Goal: Task Accomplishment & Management: Use online tool/utility

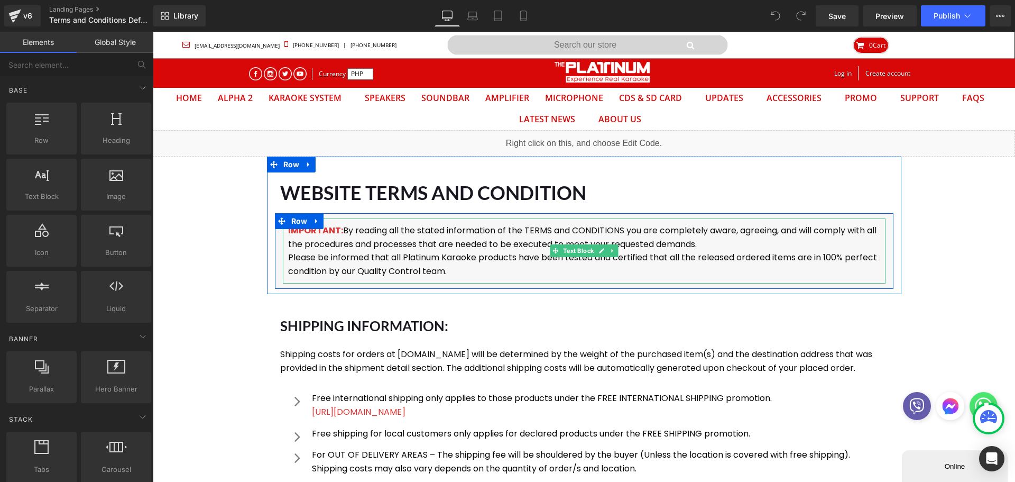
click at [340, 228] on p "IMPORTANT: By reading all the stated information of the TERMS and CONDITIONS yo…" at bounding box center [584, 237] width 592 height 27
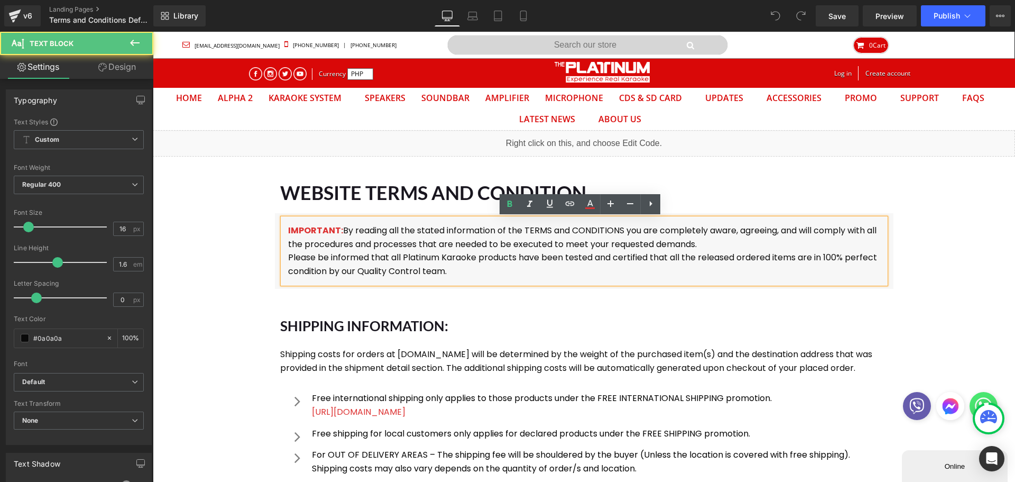
click at [337, 230] on font "IMPORTANT:" at bounding box center [315, 230] width 55 height 12
click at [340, 230] on p "IMPORTANT: By reading all the stated information of the TERMS and CONDITIONS yo…" at bounding box center [584, 237] width 592 height 27
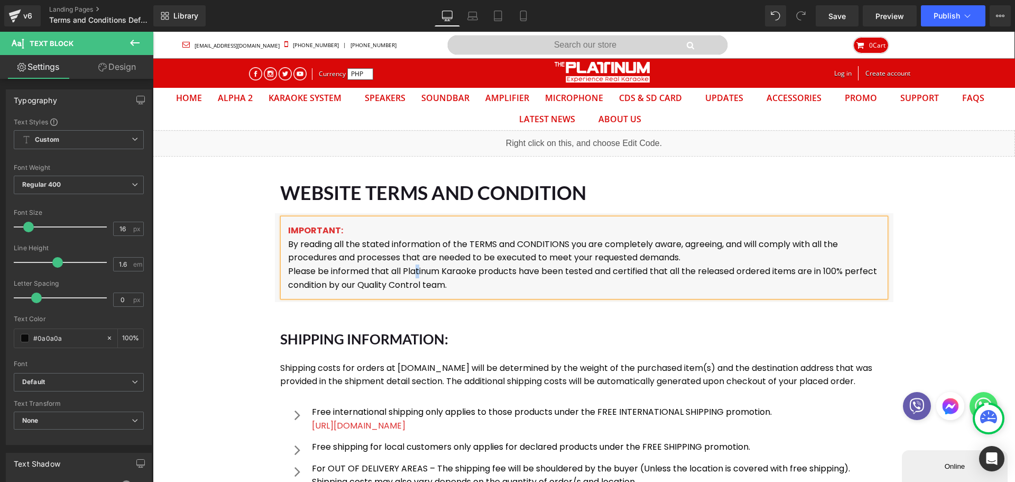
click at [414, 270] on p "Please be informed that all Platinum Karaoke products have been tested and cert…" at bounding box center [584, 277] width 592 height 27
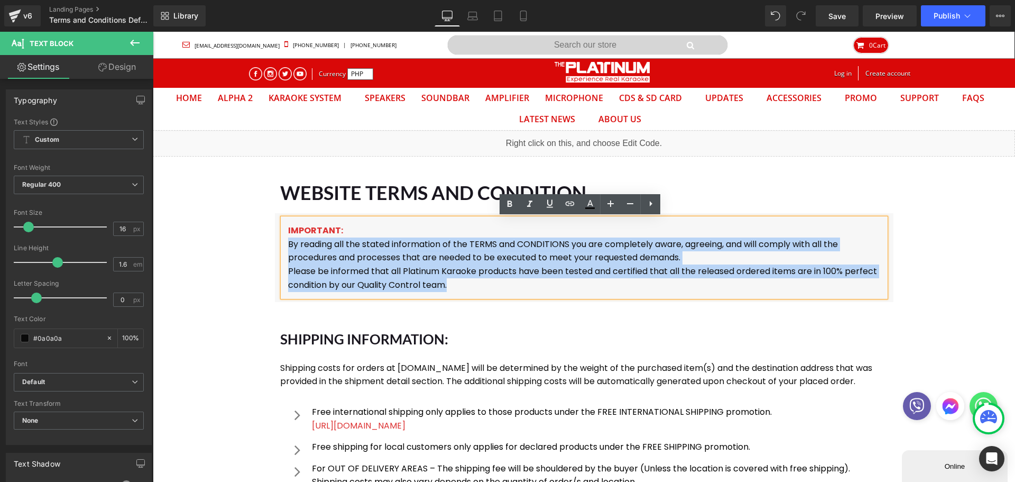
drag, startPoint x: 427, startPoint y: 282, endPoint x: 285, endPoint y: 245, distance: 146.8
click at [285, 245] on div "IMPORTANT: By reading all the stated information of the TERMS and CONDITIONS yo…" at bounding box center [584, 257] width 603 height 78
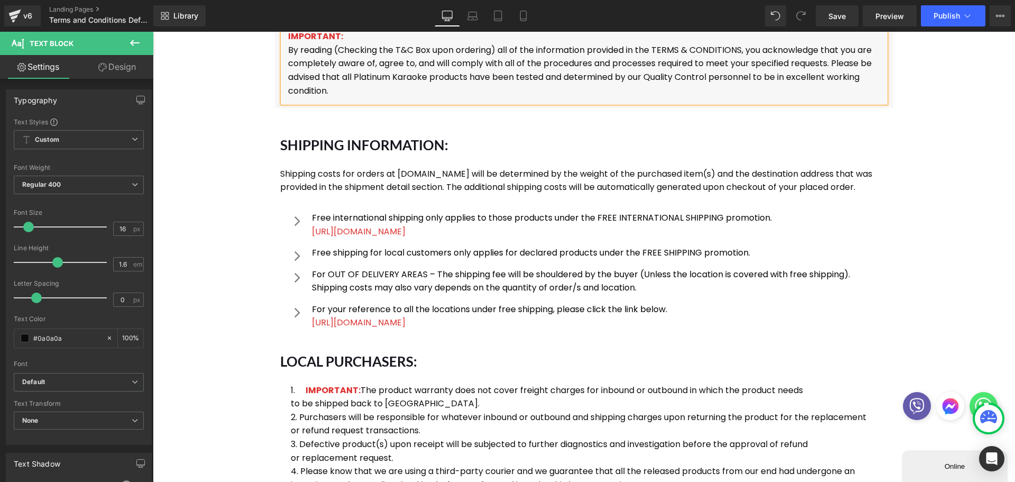
scroll to position [264, 0]
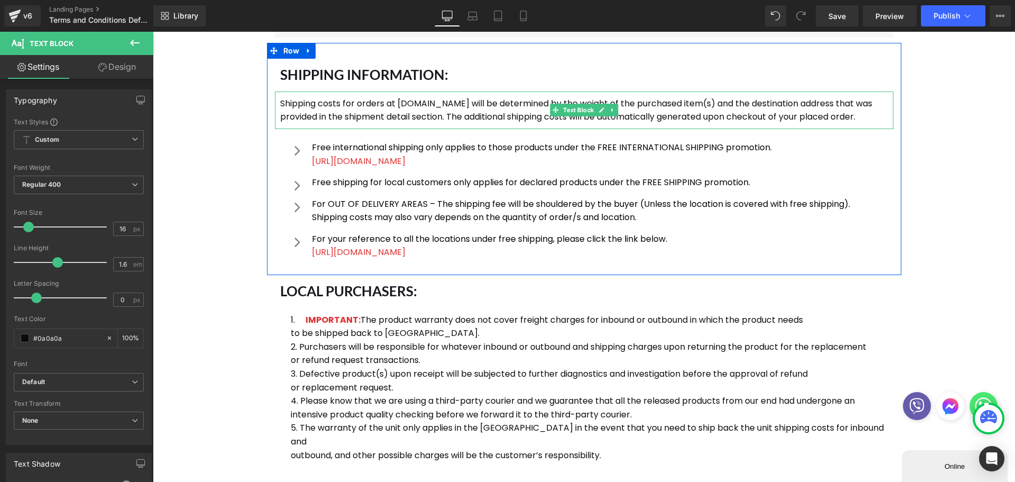
click at [286, 105] on p "Shipping costs for orders at [DOMAIN_NAME] will be determined by the weight of …" at bounding box center [584, 110] width 608 height 27
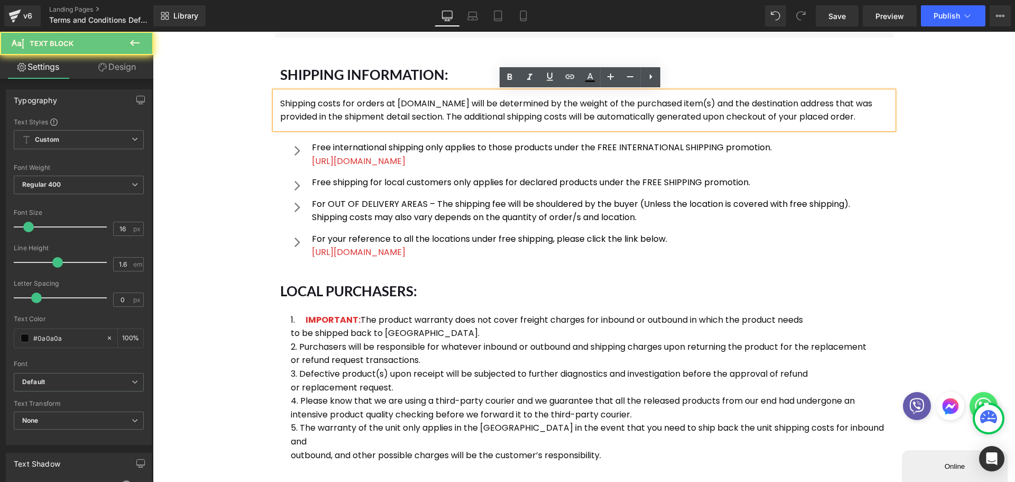
click at [283, 104] on p "Shipping costs for orders at [DOMAIN_NAME] will be determined by the weight of …" at bounding box center [584, 110] width 608 height 27
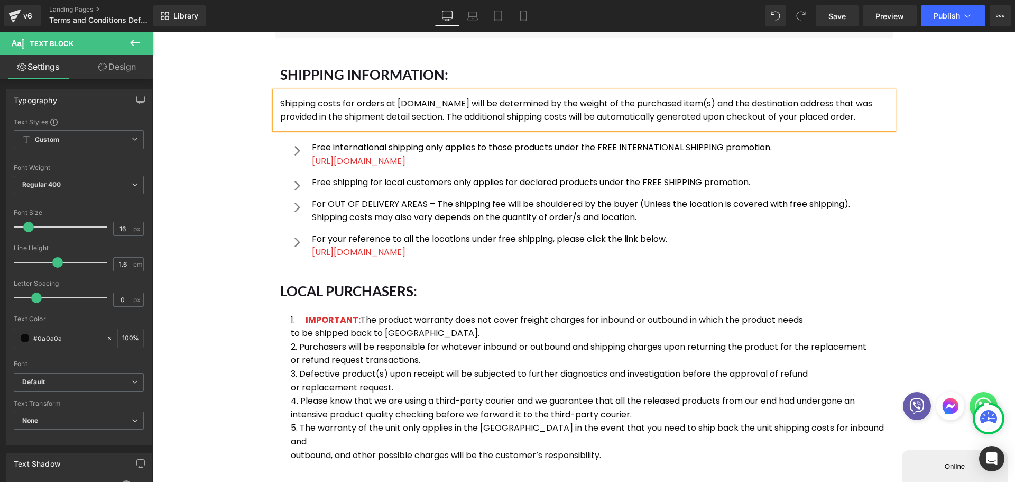
paste div
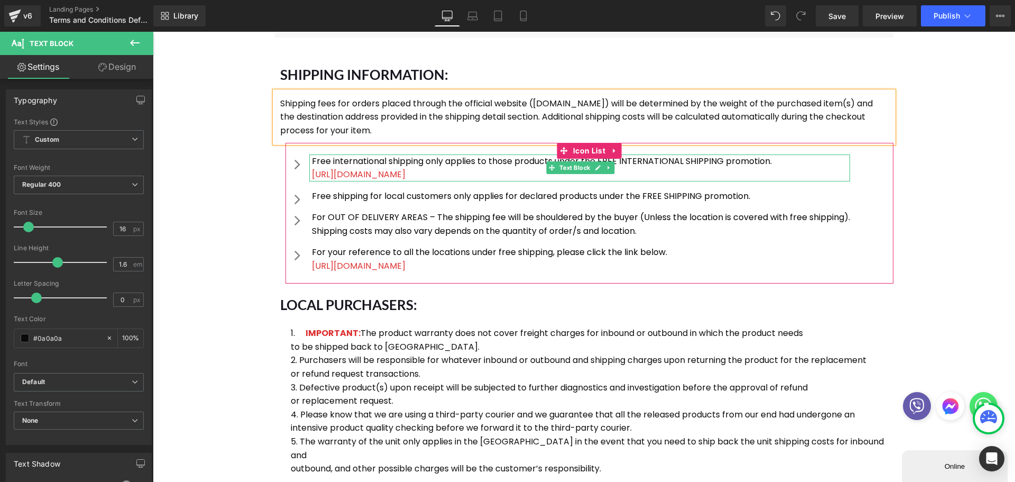
click at [367, 160] on p "Free international shipping only applies to those products under the FREE INTER…" at bounding box center [581, 161] width 538 height 14
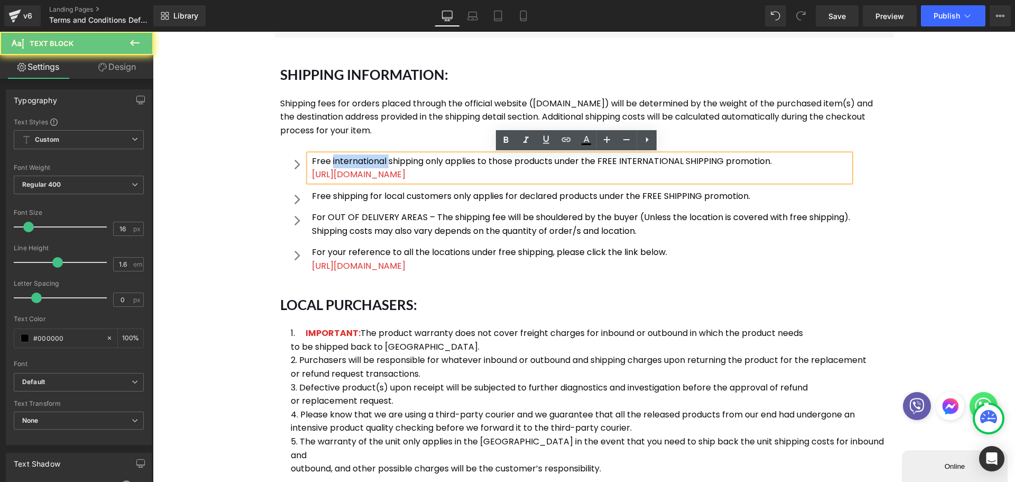
click at [367, 160] on p "Free international shipping only applies to those products under the FREE INTER…" at bounding box center [581, 161] width 538 height 14
paste div
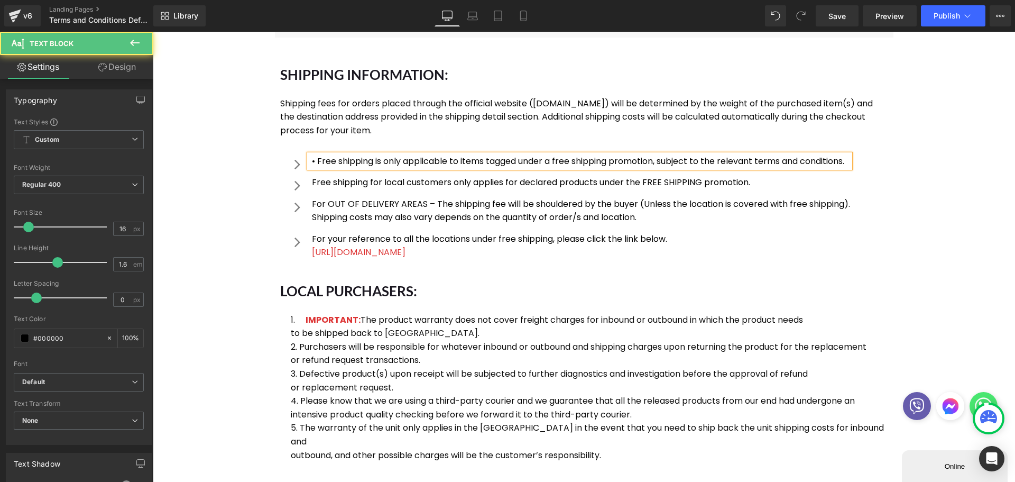
click at [313, 158] on p "• Free shipping is only applicable to items tagged under a free shipping promot…" at bounding box center [581, 161] width 538 height 14
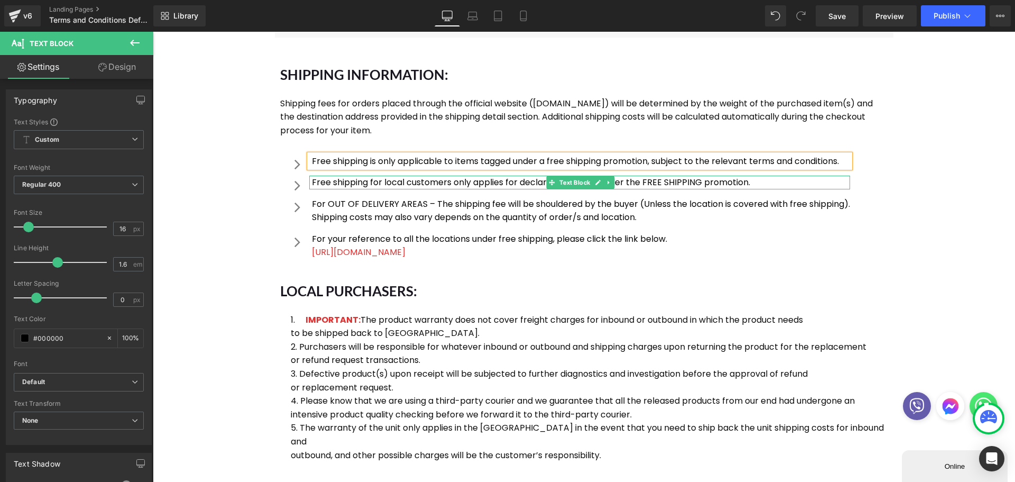
click at [312, 183] on p "Free shipping for local customers only applies for declared products under the …" at bounding box center [581, 183] width 538 height 14
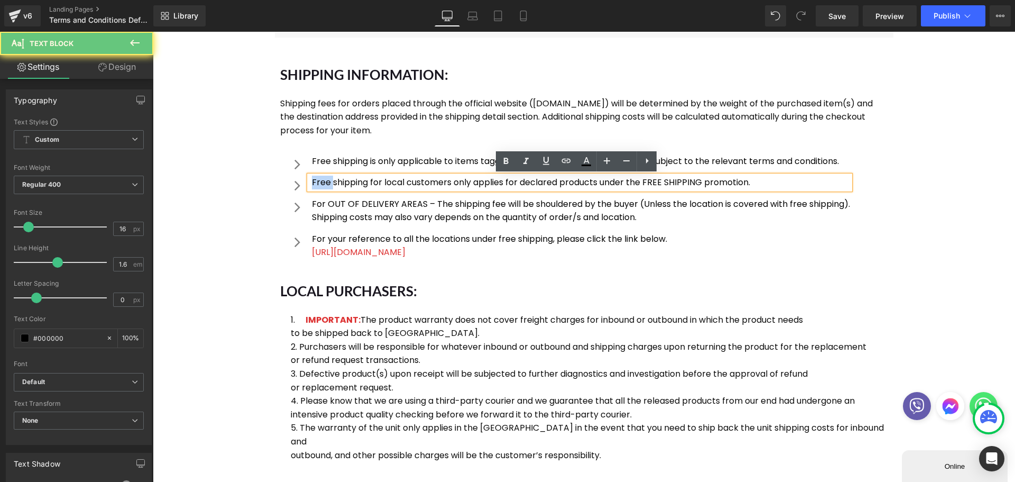
click at [312, 183] on p "Free shipping for local customers only applies for declared products under the …" at bounding box center [581, 183] width 538 height 14
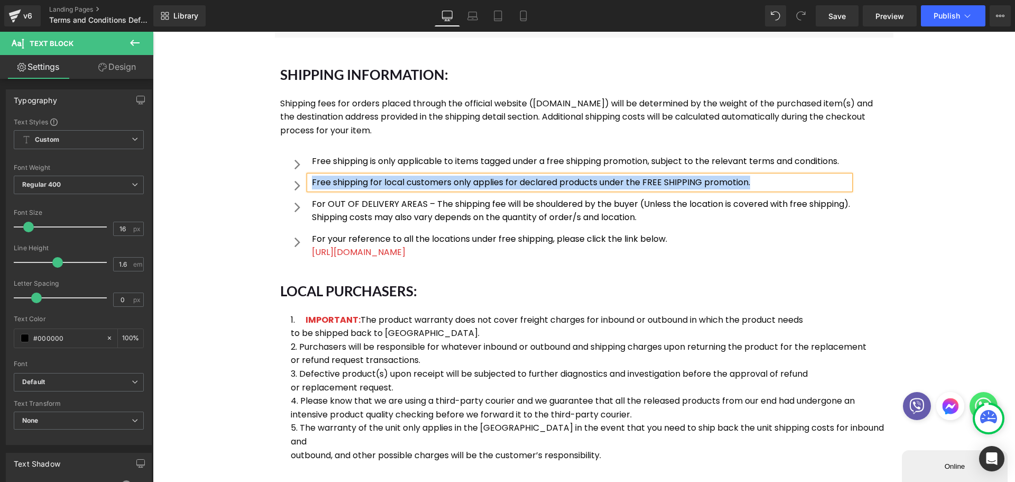
paste div
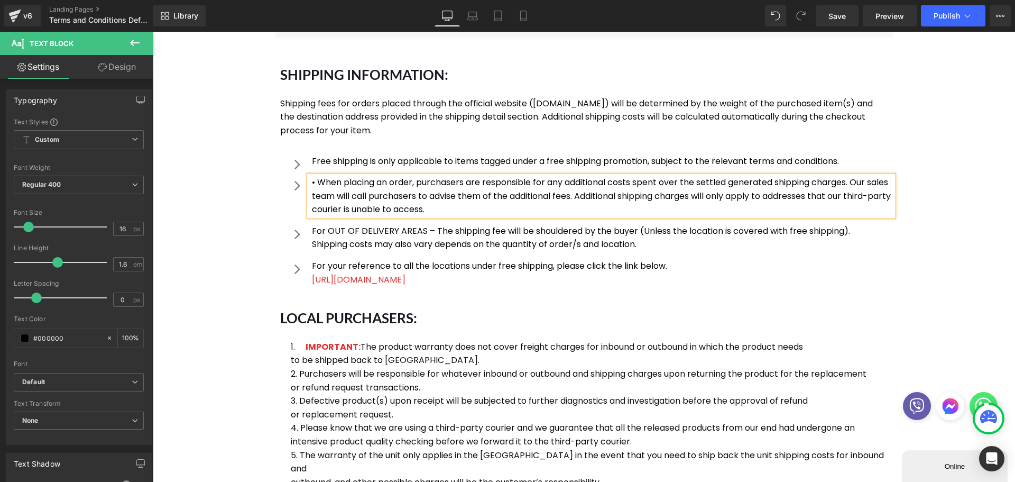
click at [312, 179] on p "• When placing an order, purchasers are responsible for any additional costs sp…" at bounding box center [602, 196] width 581 height 41
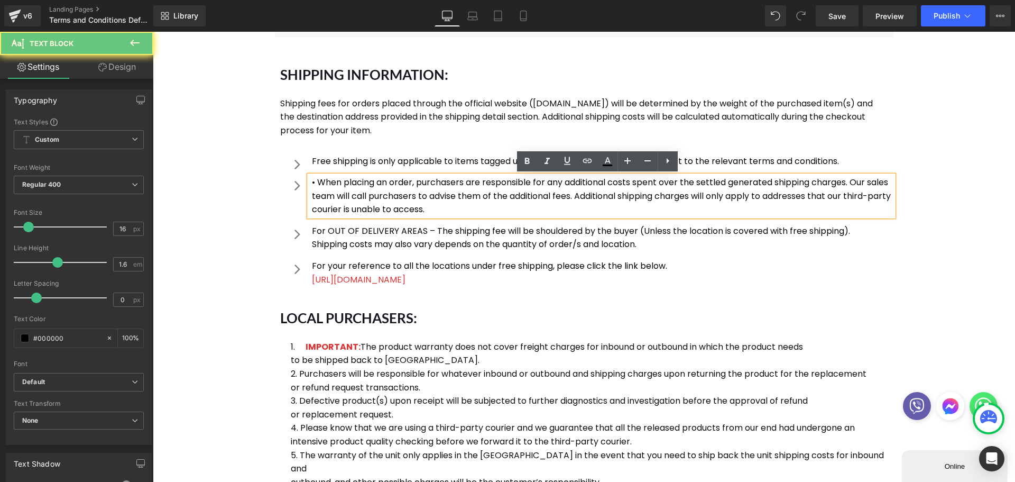
click at [315, 181] on p "• When placing an order, purchasers are responsible for any additional costs sp…" at bounding box center [602, 196] width 581 height 41
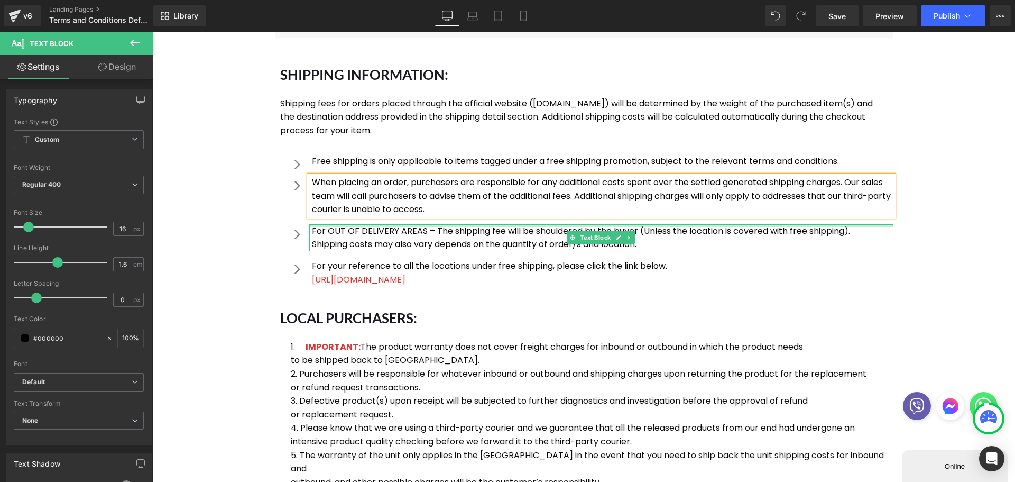
click at [525, 225] on div at bounding box center [601, 225] width 584 height 3
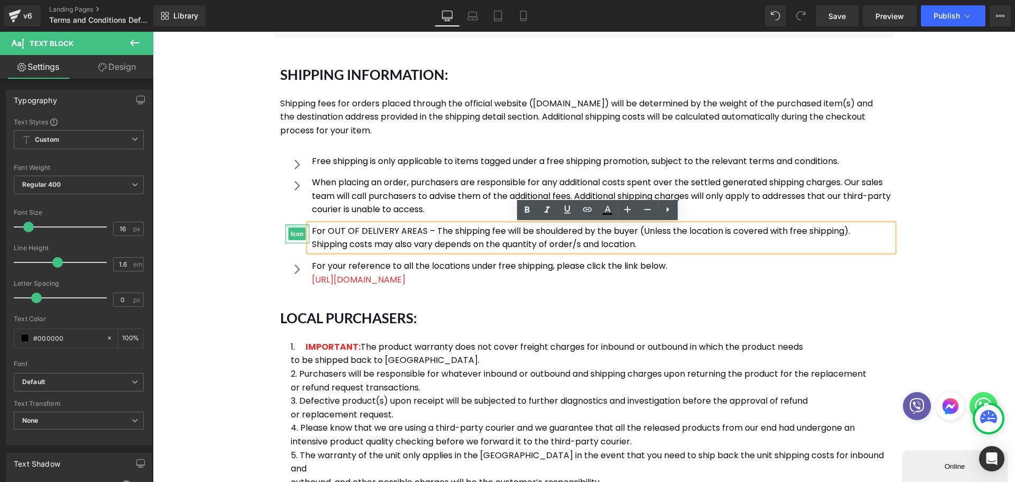
click at [301, 226] on div "Icon" at bounding box center [297, 234] width 24 height 20
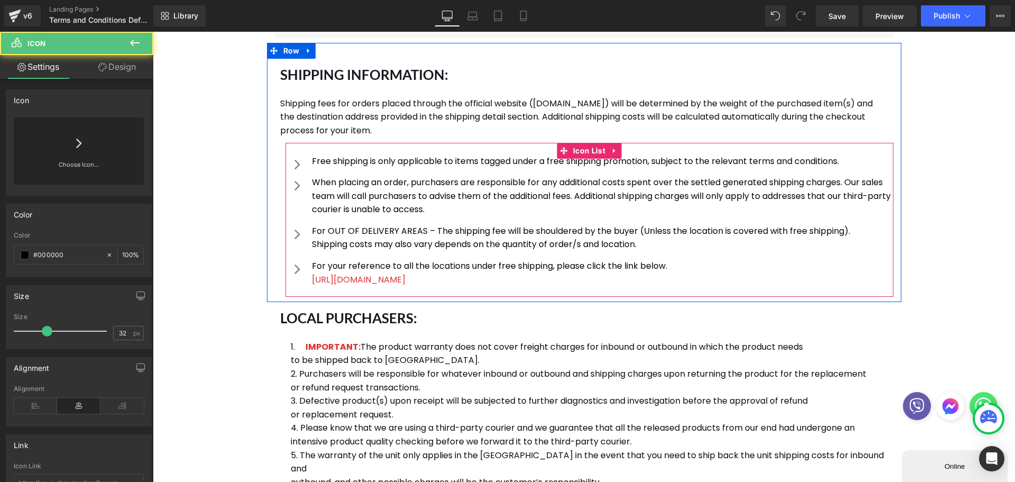
click at [309, 214] on div "When placing an order, purchasers are responsible for any additional costs spen…" at bounding box center [601, 196] width 584 height 41
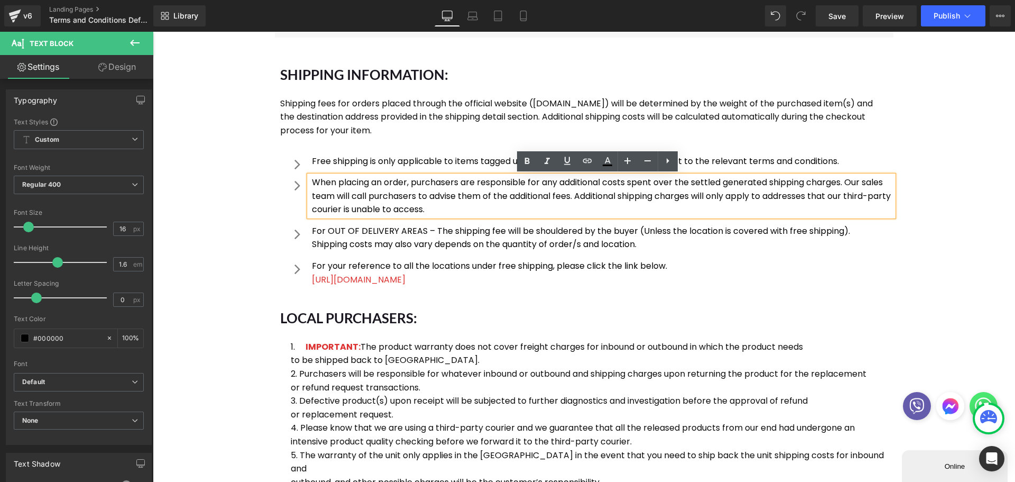
click at [286, 220] on ul "Icon Free shipping is only applicable to items tagged under a free shipping pro…" at bounding box center [589, 224] width 608 height 140
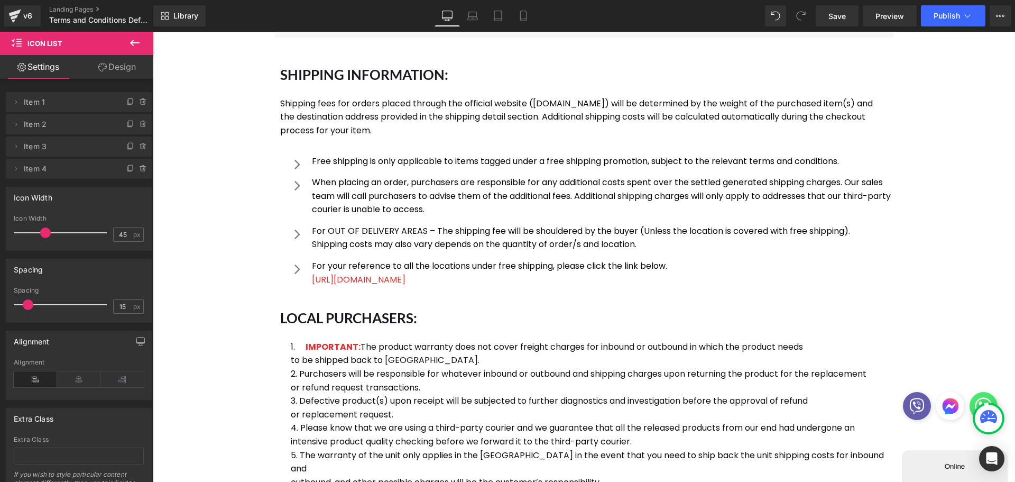
click at [291, 219] on ul "Icon Free shipping is only applicable to items tagged under a free shipping pro…" at bounding box center [589, 224] width 608 height 140
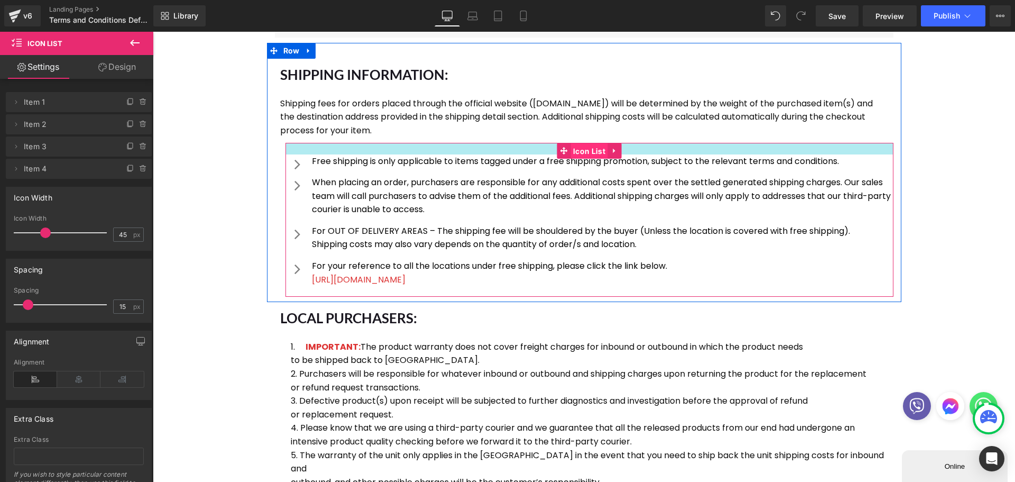
click at [582, 154] on div "Icon Free shipping is only applicable to items tagged under a free shipping pro…" at bounding box center [589, 220] width 608 height 154
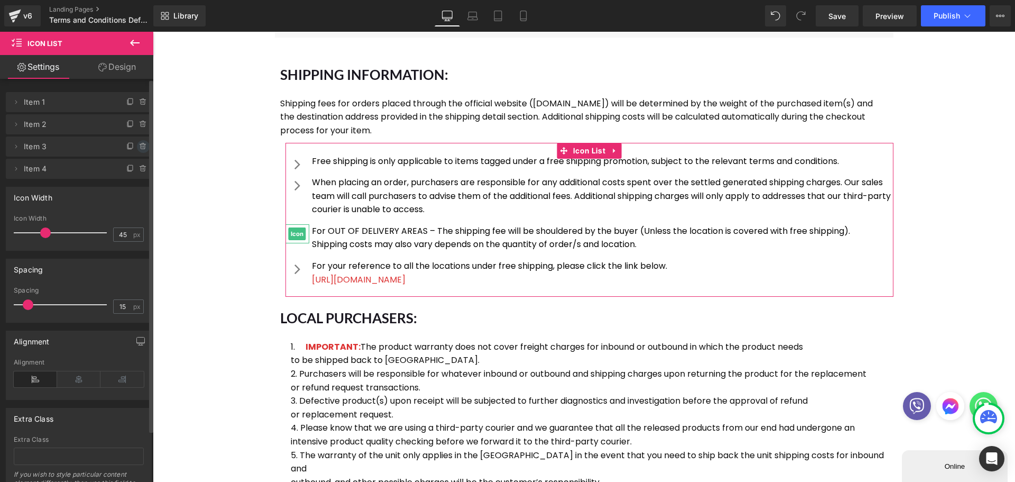
click at [139, 147] on icon at bounding box center [143, 146] width 8 height 8
click at [130, 148] on button "Delete" at bounding box center [131, 147] width 33 height 14
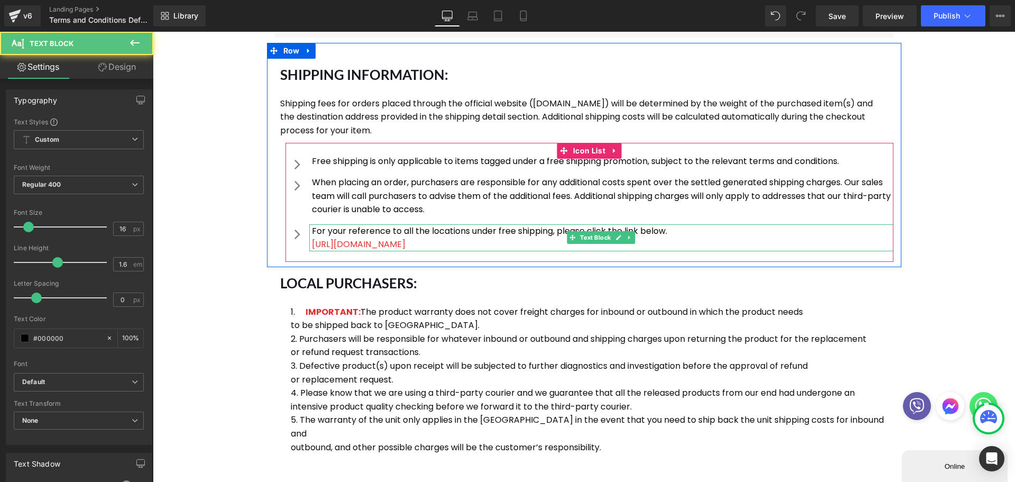
click at [433, 235] on p "For your reference to all the locations under free shipping, please click the l…" at bounding box center [602, 231] width 581 height 14
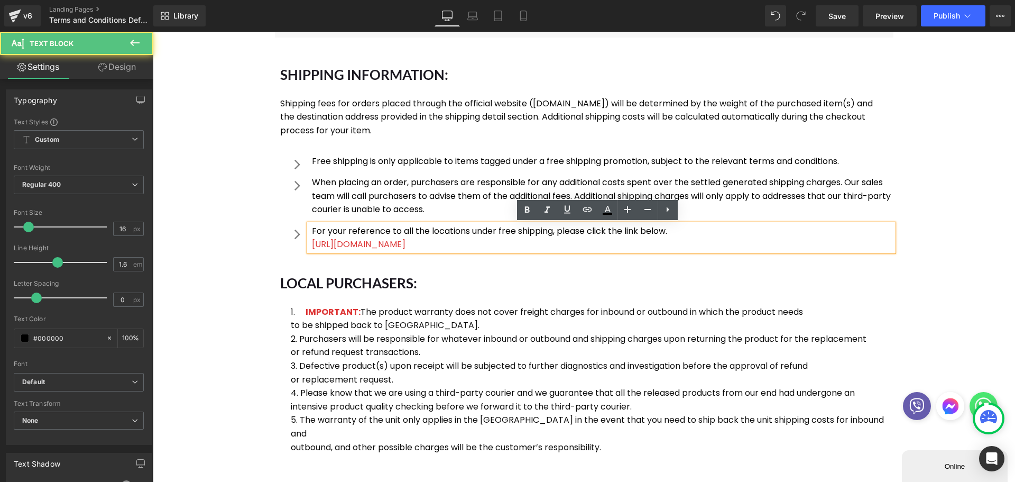
click at [435, 232] on p "For your reference to all the locations under free shipping, please click the l…" at bounding box center [602, 231] width 581 height 14
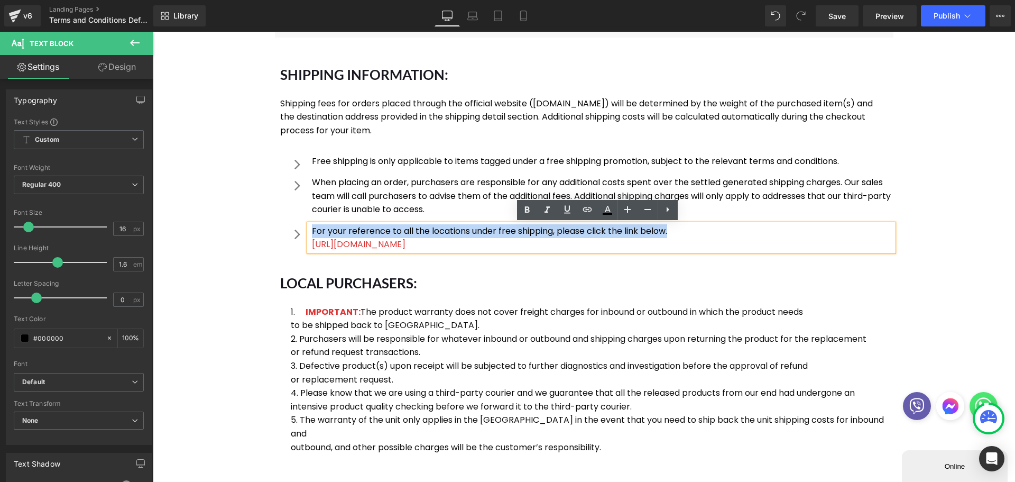
drag, startPoint x: 667, startPoint y: 234, endPoint x: 308, endPoint y: 233, distance: 358.9
click at [312, 233] on p "For your reference to all the locations under free shipping, please click the l…" at bounding box center [602, 231] width 581 height 14
paste div
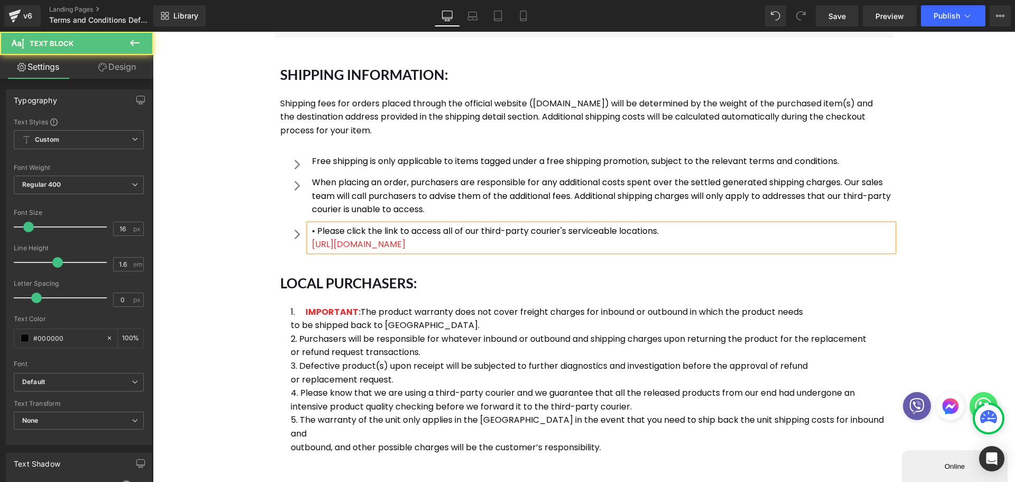
click at [314, 230] on p "• Please click the link to access all of our third-party courier's serviceable …" at bounding box center [602, 231] width 581 height 14
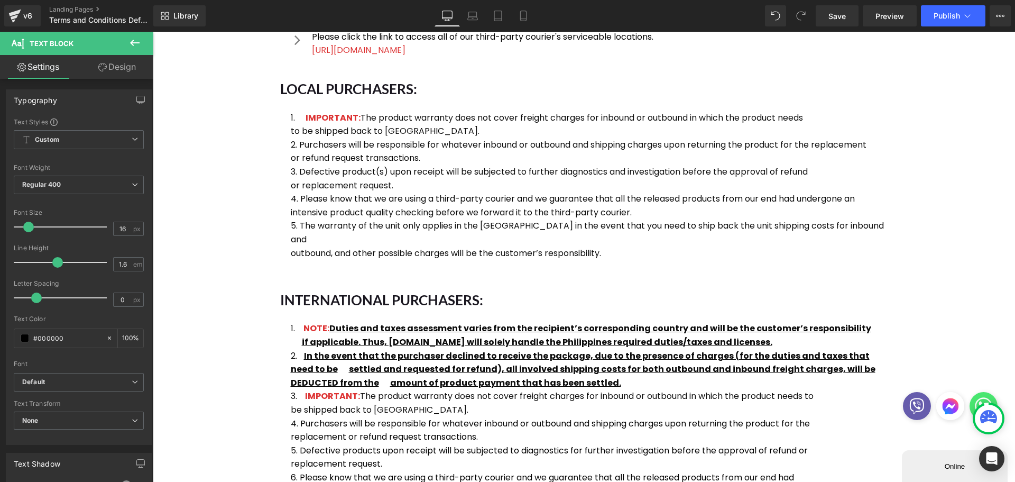
scroll to position [370, 0]
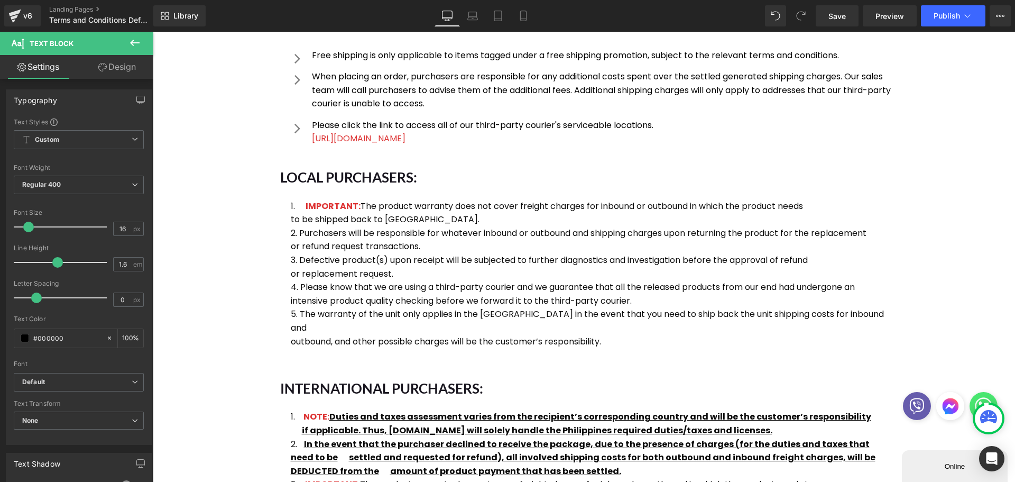
click at [280, 227] on div "LOCAL PURCHASERS: Heading IMPORTANT: The product warranty does not cover freigh…" at bounding box center [584, 264] width 634 height 206
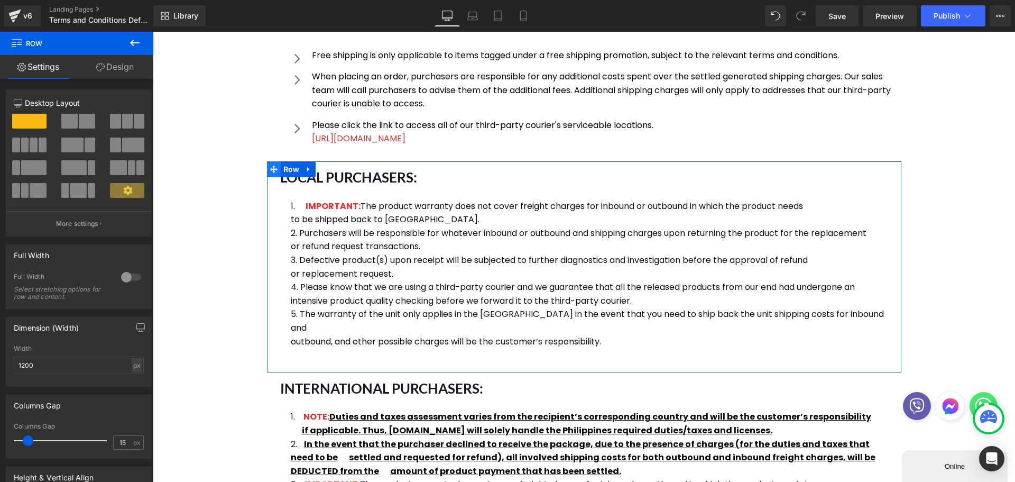
click at [270, 166] on icon at bounding box center [273, 169] width 7 height 8
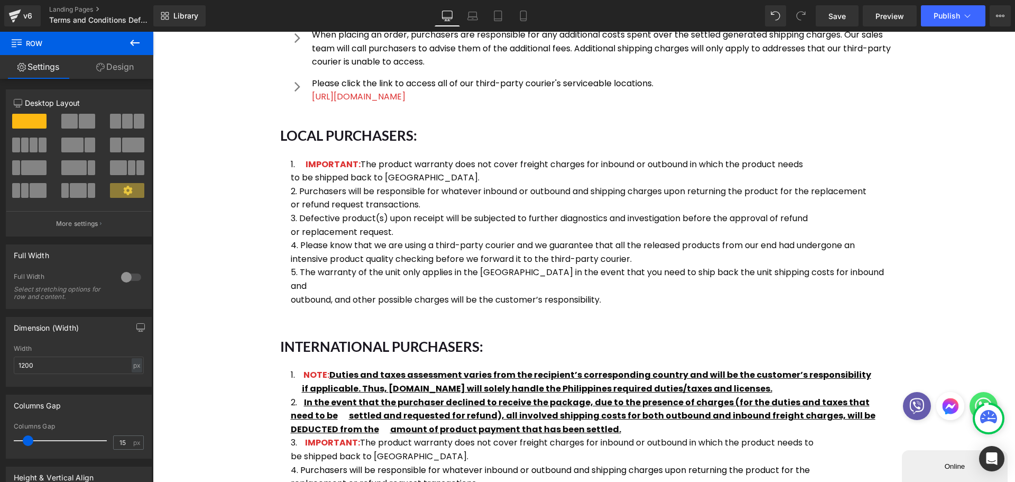
scroll to position [476, 0]
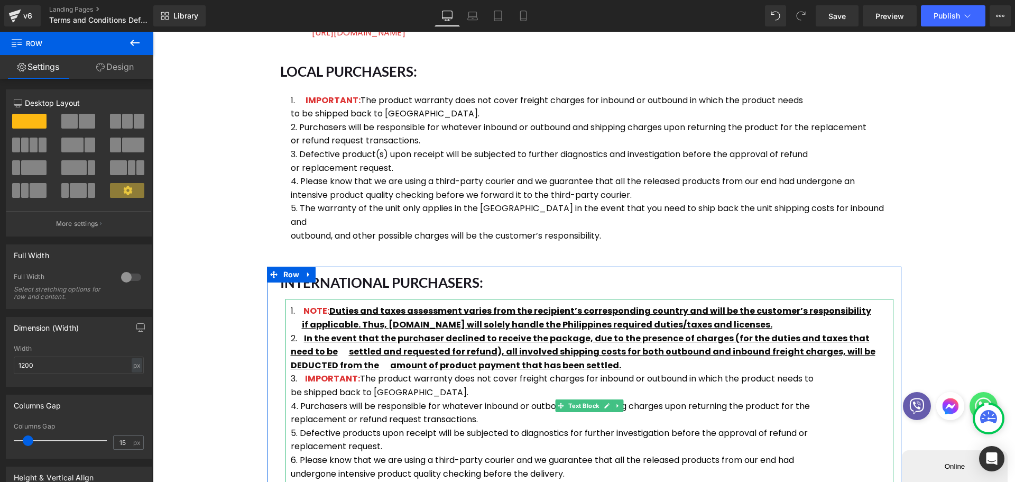
click at [329, 304] on span "Duties and taxes assessment varies from the recipient’s corresponding country a…" at bounding box center [600, 310] width 542 height 12
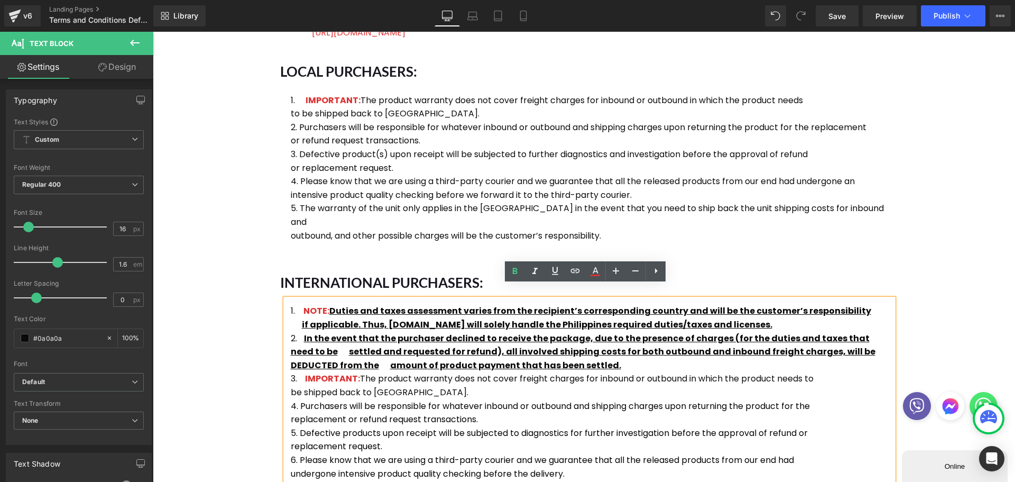
click at [332, 304] on span "Duties and taxes assessment varies from the recipient’s corresponding country a…" at bounding box center [600, 310] width 542 height 12
drag, startPoint x: 329, startPoint y: 298, endPoint x: 790, endPoint y: 313, distance: 461.2
click at [790, 313] on li "NOTE: Duties and taxes assessment varies from the recipient’s corresponding cou…" at bounding box center [589, 317] width 597 height 27
click at [329, 304] on span "Duties and taxes assessment varies from the recipient’s corresponding country a…" at bounding box center [600, 310] width 542 height 12
click at [772, 318] on span "if applicable. Thus, [DOMAIN_NAME] will solely handle the Philippines required …" at bounding box center [537, 324] width 470 height 12
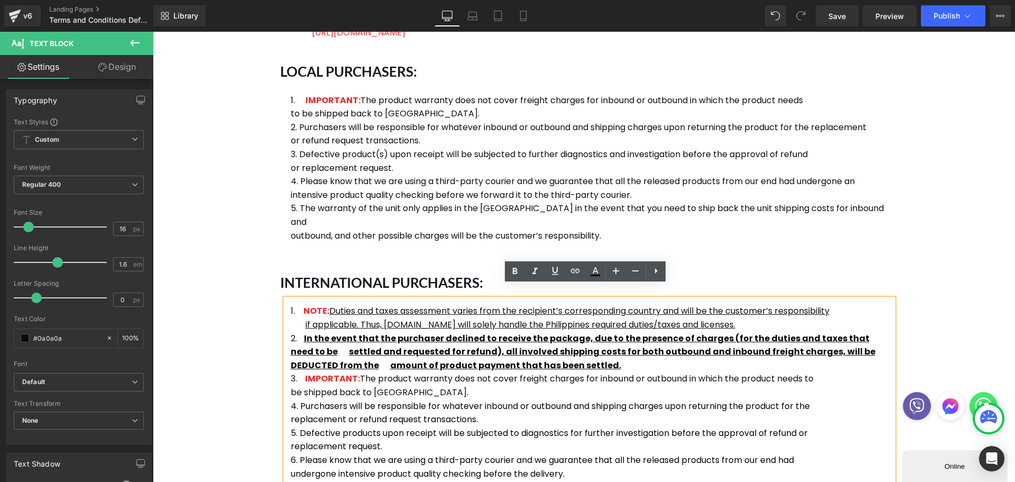
drag, startPoint x: 329, startPoint y: 297, endPoint x: 778, endPoint y: 310, distance: 449.0
click at [778, 310] on li "NOTE: Duties and taxes assessment varies from the recipient’s corresponding cou…" at bounding box center [589, 317] width 597 height 27
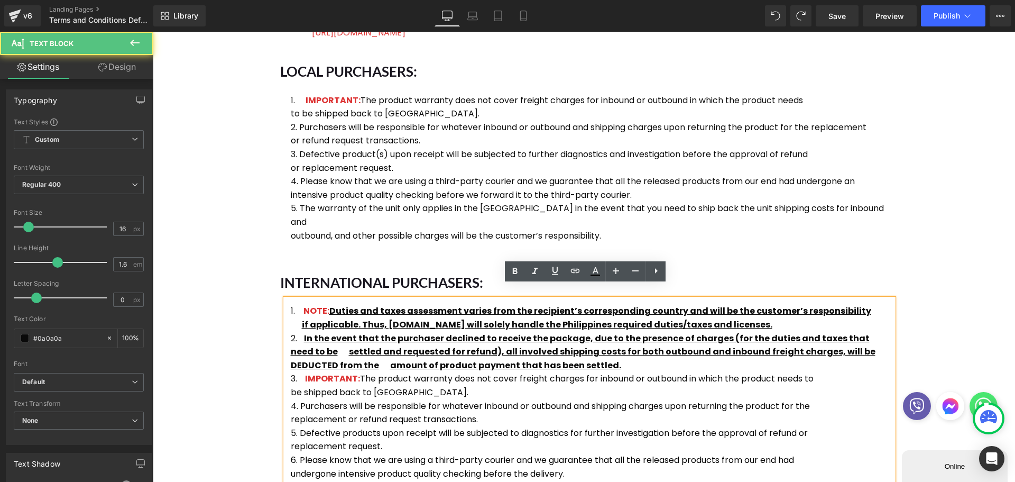
click at [329, 304] on span "Duties and taxes assessment varies from the recipient’s corresponding country a…" at bounding box center [600, 310] width 542 height 12
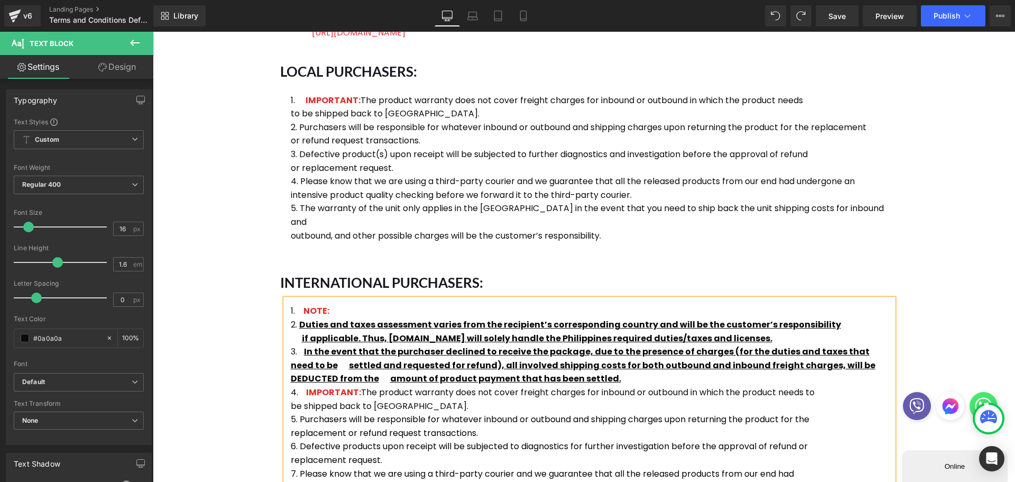
click at [779, 324] on li "Duties and taxes assessment varies from the recipient’s corresponding country a…" at bounding box center [589, 331] width 597 height 27
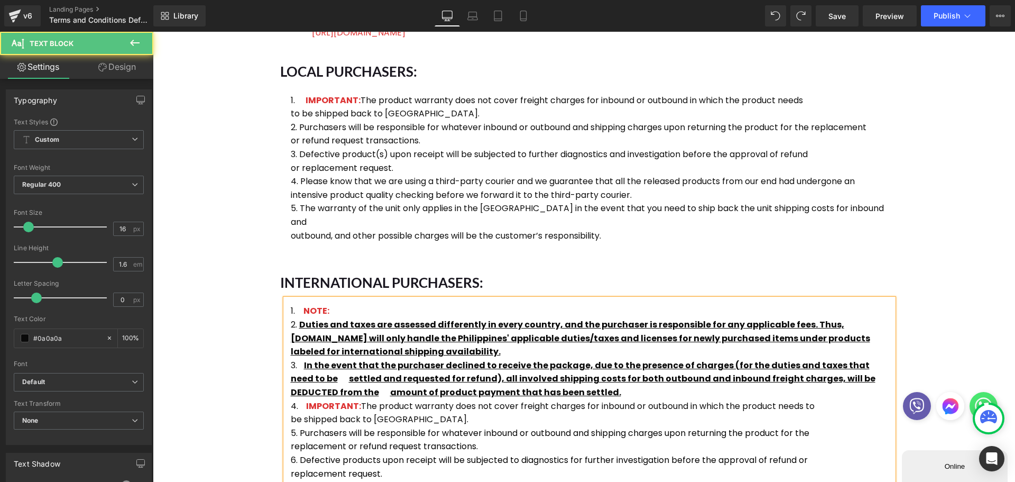
click at [297, 318] on u "Duties and taxes are assessed differently in every country, and the purchaser i…" at bounding box center [580, 337] width 579 height 39
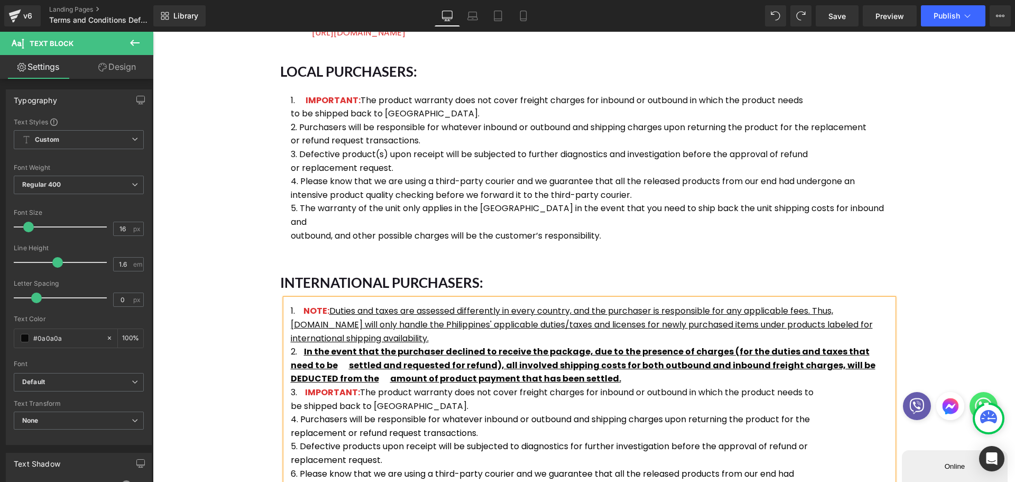
click at [301, 345] on strong "In the event that the purchaser declined to receive the package, due to the pre…" at bounding box center [580, 358] width 579 height 26
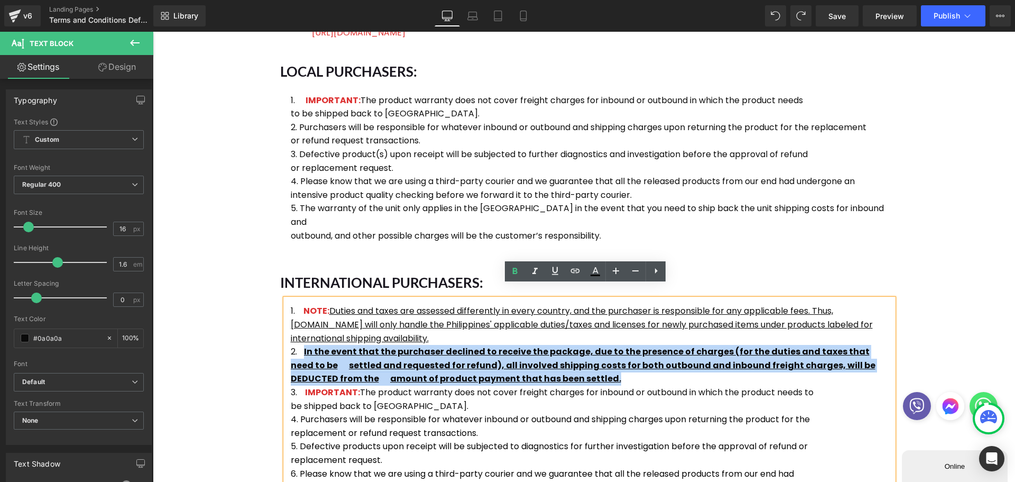
click at [566, 365] on li "In the event that the purchaser declined to receive the package, due to the pre…" at bounding box center [589, 365] width 597 height 41
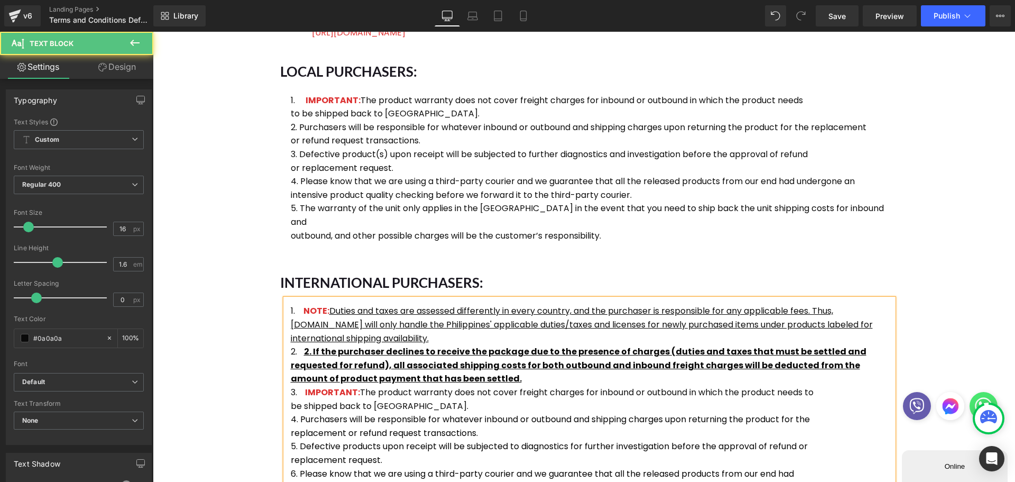
click at [311, 345] on u "2. If the purchaser declines to receive the package due to the presence of char…" at bounding box center [579, 364] width 576 height 39
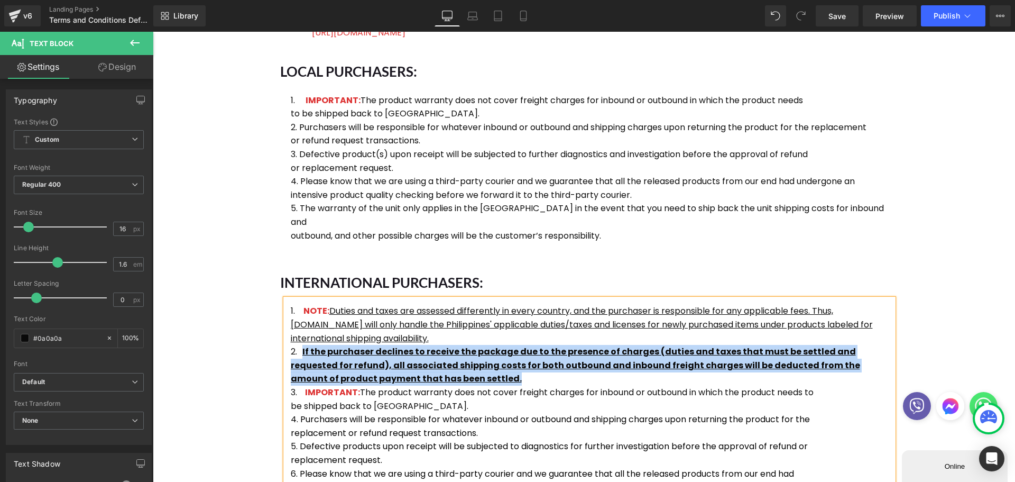
click at [436, 366] on li "If the purchaser declines to receive the package due to the presence of charges…" at bounding box center [589, 365] width 597 height 41
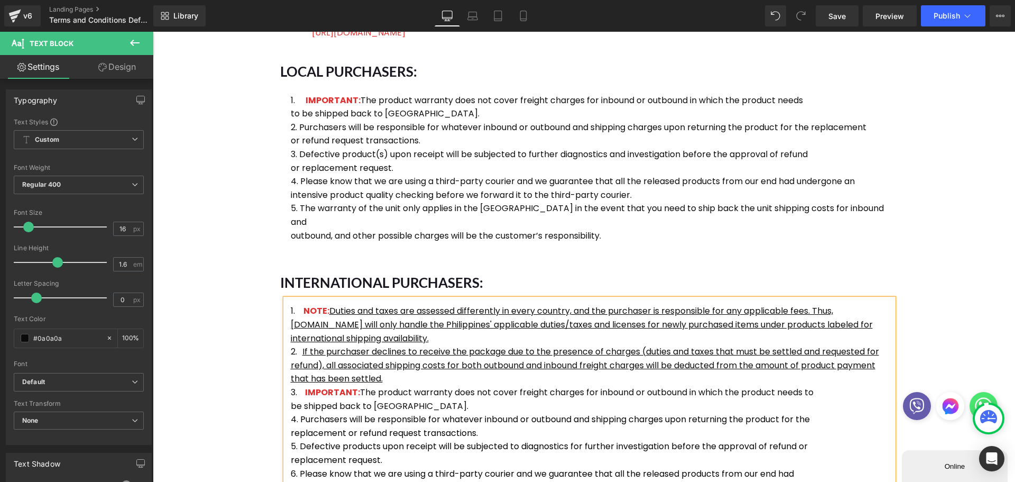
drag, startPoint x: 355, startPoint y: 379, endPoint x: 362, endPoint y: 383, distance: 7.9
click at [355, 385] on li "IMPORTANT: The product warranty does not cover freight charges for inbound or o…" at bounding box center [589, 398] width 597 height 27
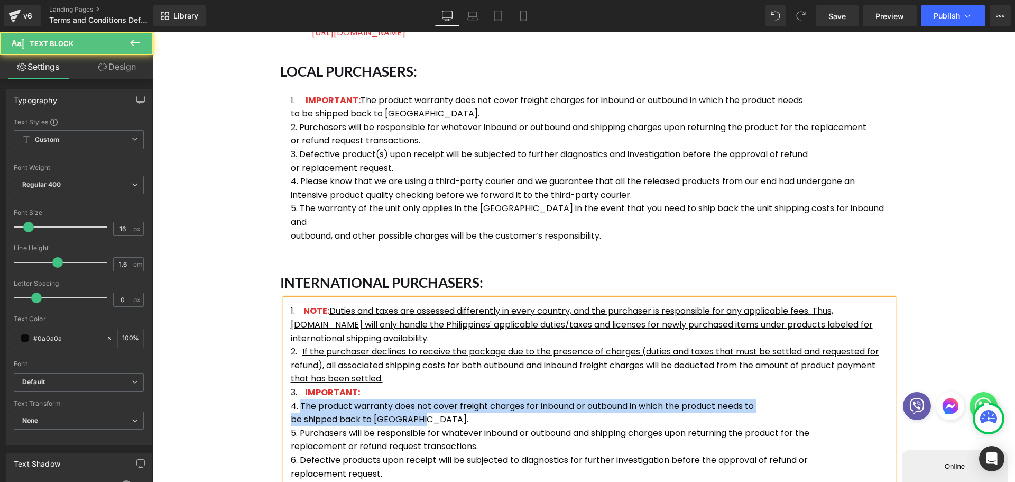
click at [404, 405] on li "The product warranty does not cover freight charges for inbound or outbound in …" at bounding box center [589, 412] width 597 height 27
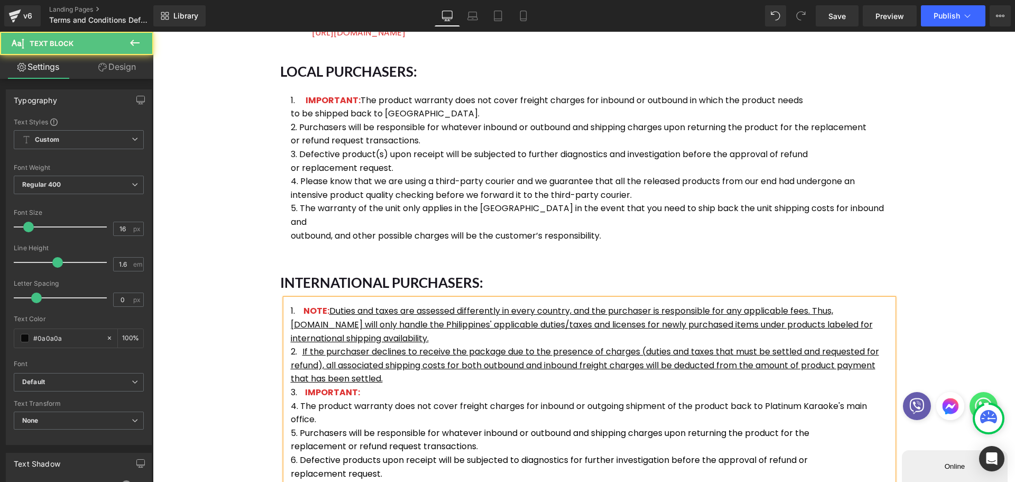
click at [296, 399] on li "The product warranty does not cover freight charges for inbound or outgoing shi…" at bounding box center [589, 412] width 597 height 27
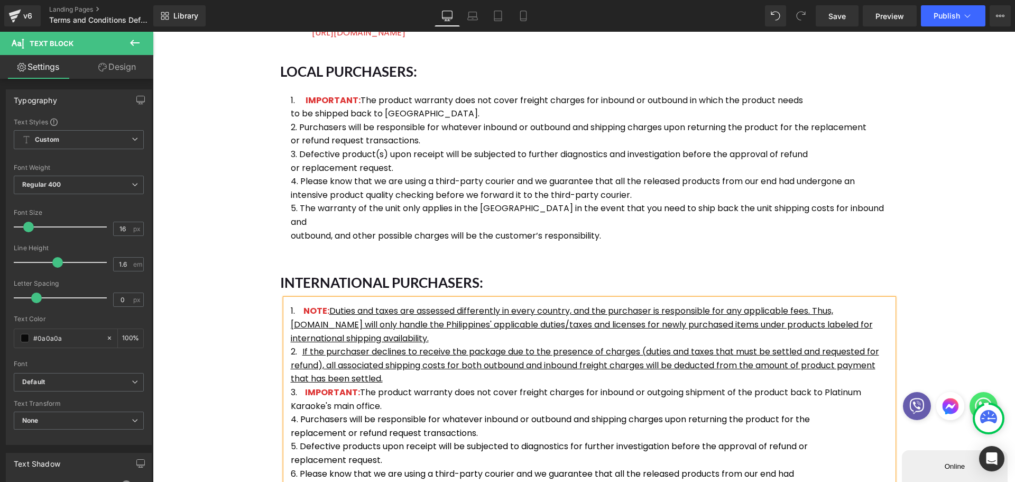
click at [299, 345] on b at bounding box center [300, 351] width 3 height 12
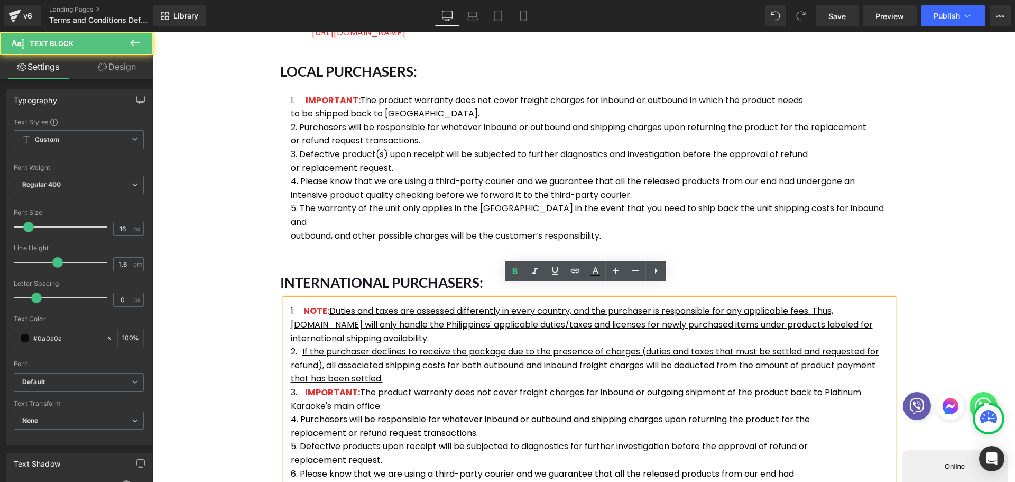
click at [292, 354] on u "If the purchaser declines to receive the package due to the presence of charges…" at bounding box center [585, 364] width 588 height 39
click at [300, 345] on u "If the purchaser declines to receive the package due to the presence of charges…" at bounding box center [585, 364] width 588 height 39
click at [299, 345] on b at bounding box center [300, 351] width 3 height 12
click at [285, 335] on div "NOTE: Duties and taxes are assessed differently in every country, and the purch…" at bounding box center [589, 419] width 608 height 241
click at [291, 348] on u "If the purchaser declines to receive the package due to the presence of charges…" at bounding box center [585, 364] width 588 height 39
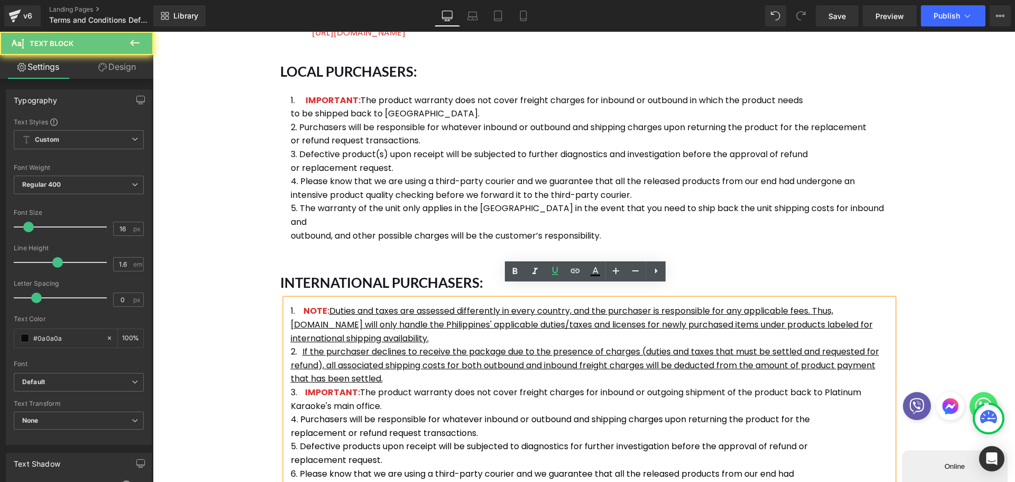
click at [291, 353] on u "If the purchaser declines to receive the package due to the presence of charges…" at bounding box center [585, 364] width 588 height 39
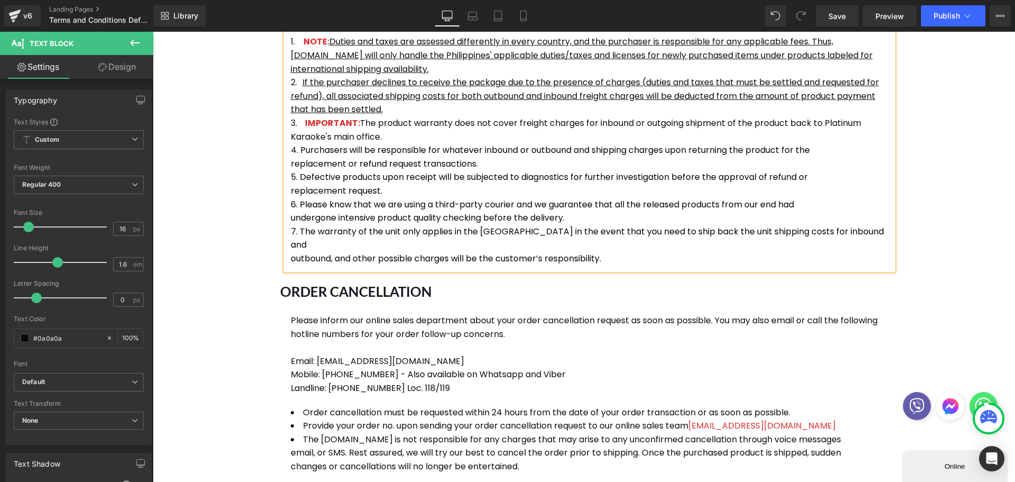
scroll to position [583, 0]
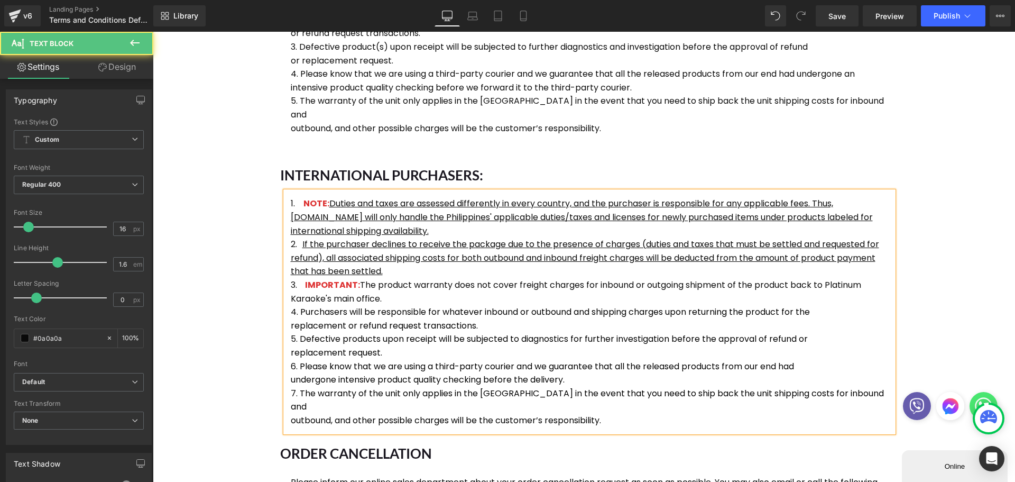
click at [304, 198] on u "Duties and taxes are assessed differently in every country, and the purchaser i…" at bounding box center [582, 216] width 582 height 39
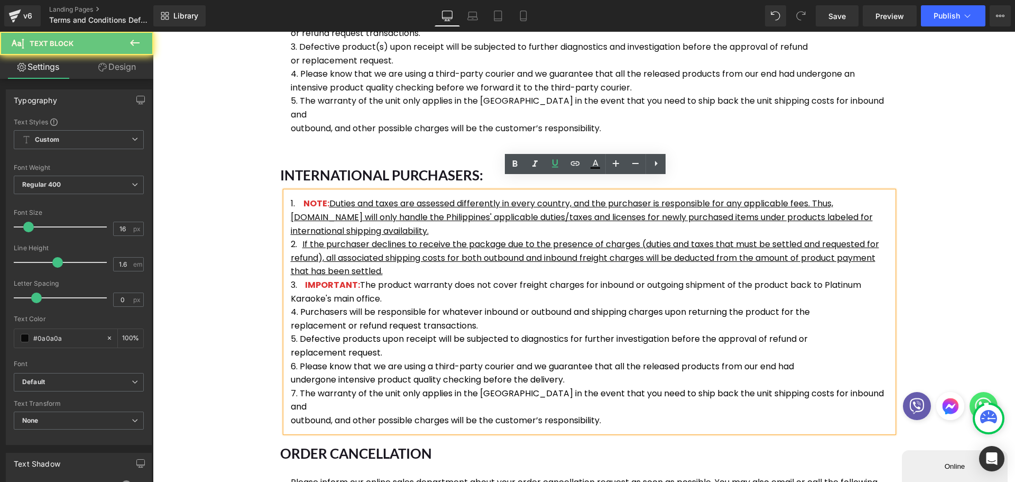
click at [359, 199] on u "Duties and taxes are assessed differently in every country, and the purchaser i…" at bounding box center [582, 216] width 582 height 39
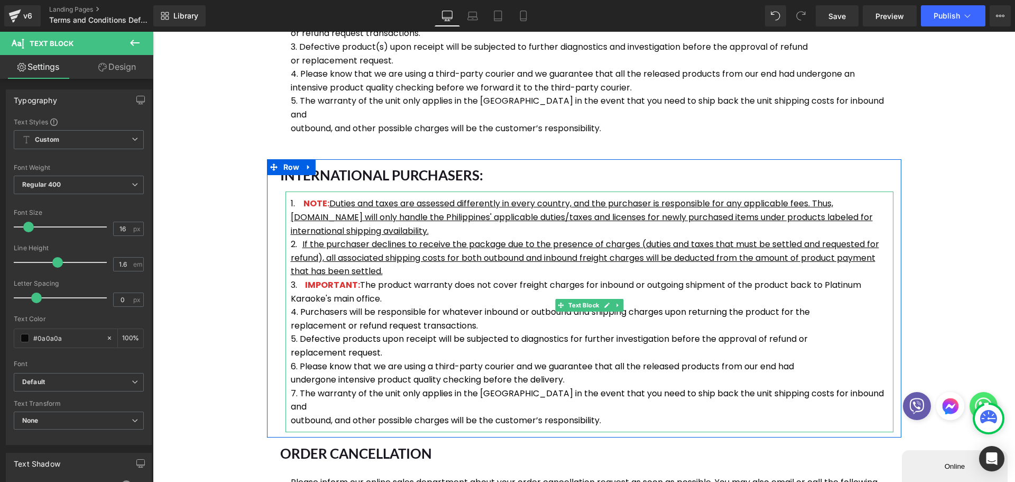
click at [299, 204] on u "Duties and taxes are assessed differently in every country, and the purchaser i…" at bounding box center [582, 216] width 582 height 39
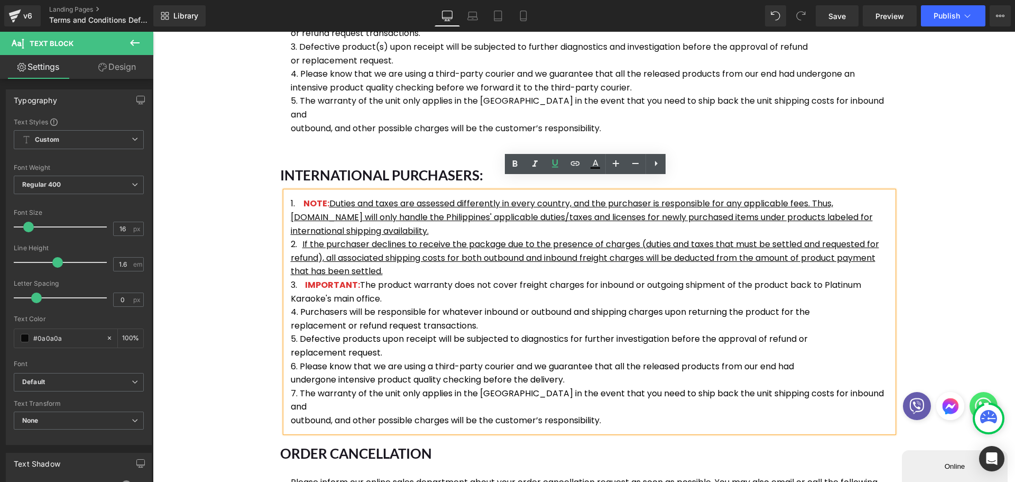
click at [301, 241] on u "If the purchaser declines to receive the package due to the presence of charges…" at bounding box center [585, 257] width 588 height 39
click at [879, 238] on u "If the purchaser declines to receive the package due to the presence of charges…" at bounding box center [585, 257] width 588 height 39
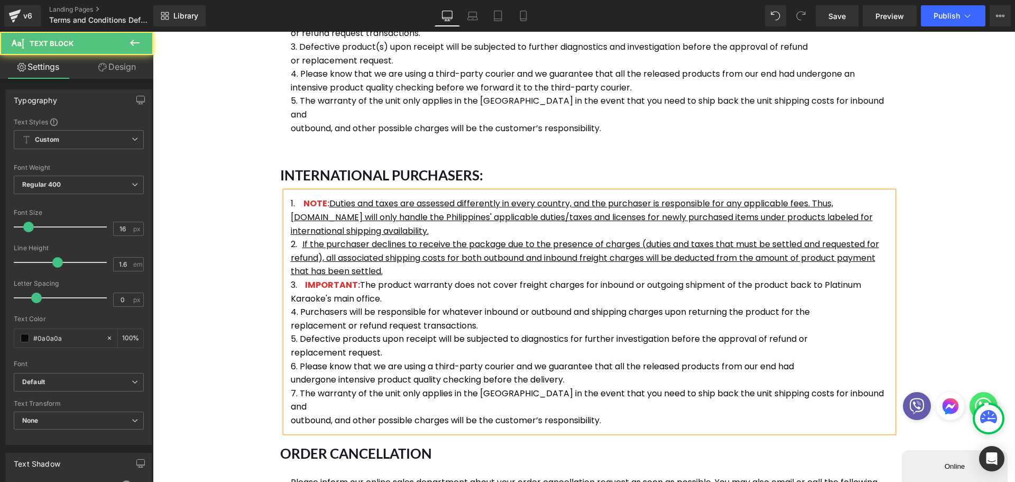
click at [298, 197] on li "NOTE: Duties and taxes are assessed differently in every country, and the purch…" at bounding box center [589, 217] width 597 height 41
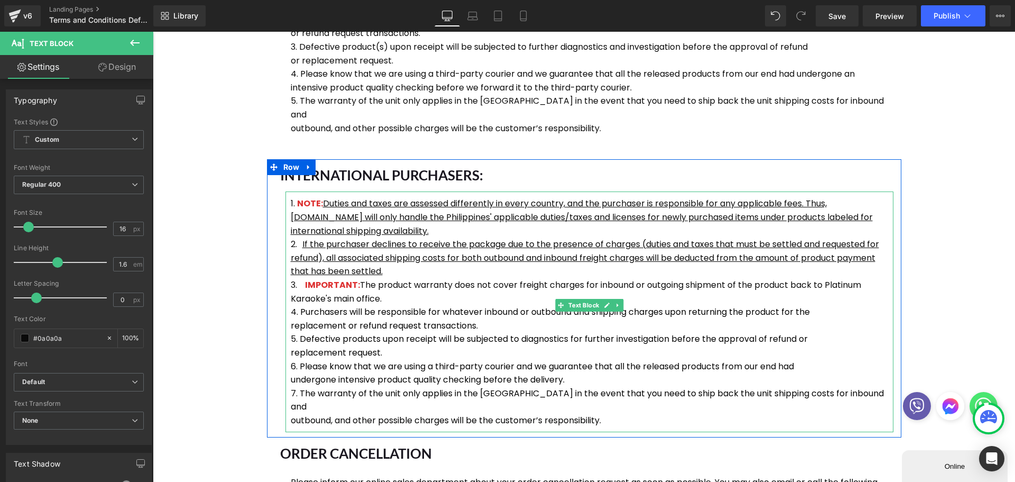
click at [285, 191] on div "NOTE: Duties and taxes are assessed differently in every country, and the purch…" at bounding box center [589, 311] width 608 height 241
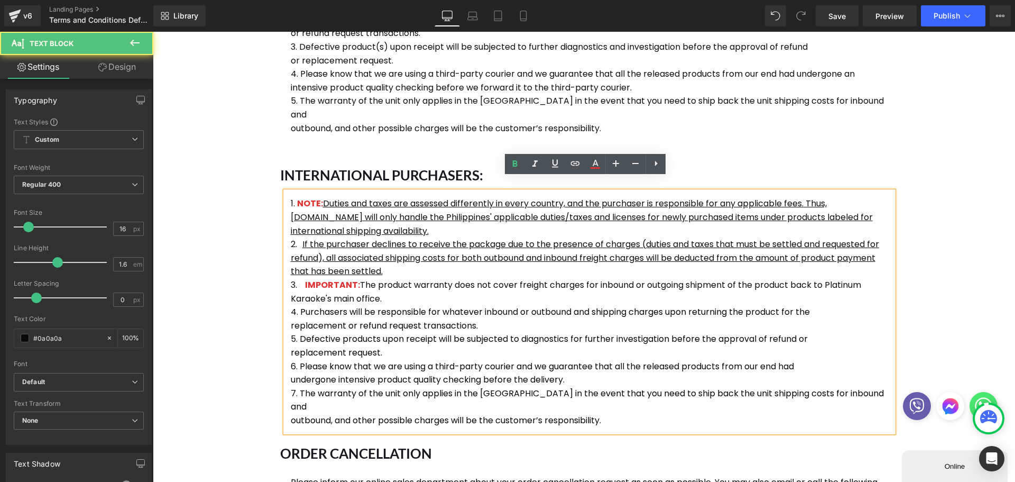
click at [291, 197] on li "NOTE: Duties and taxes are assessed differently in every country, and the purch…" at bounding box center [589, 217] width 597 height 41
click at [299, 238] on b at bounding box center [300, 244] width 3 height 12
click at [300, 238] on u "If the purchaser declines to receive the package due to the presence of charges…" at bounding box center [585, 257] width 588 height 39
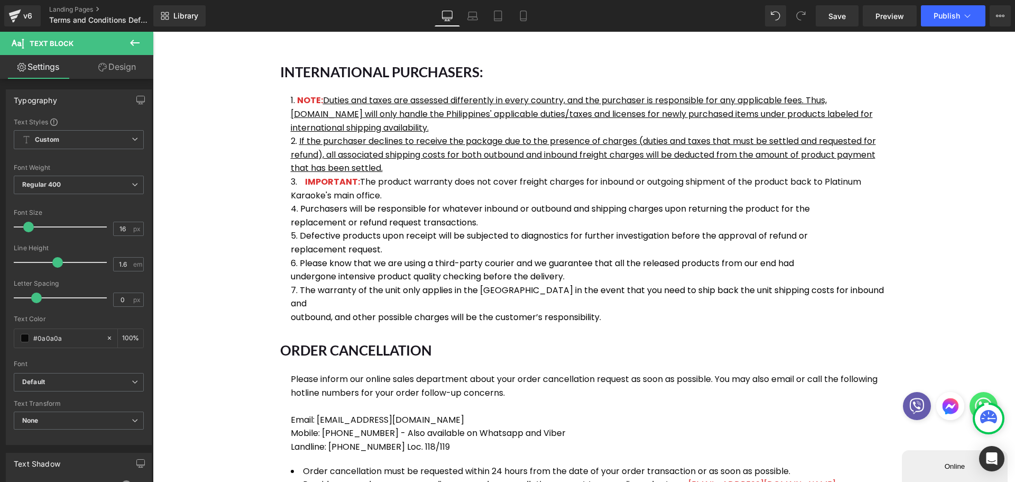
scroll to position [689, 0]
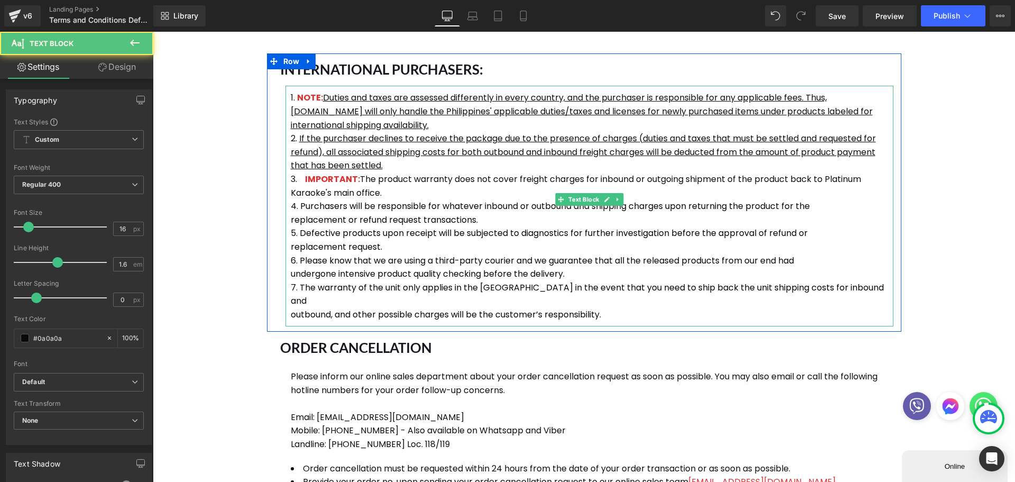
click at [291, 97] on u "Duties and taxes are assessed differently in every country, and the purchaser i…" at bounding box center [582, 110] width 582 height 39
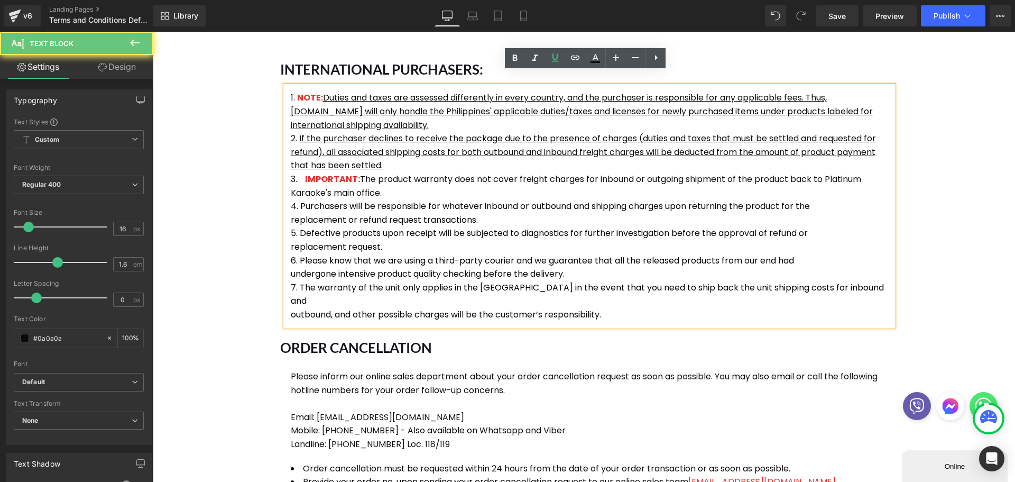
click at [297, 91] on font "NOTE:" at bounding box center [310, 97] width 26 height 12
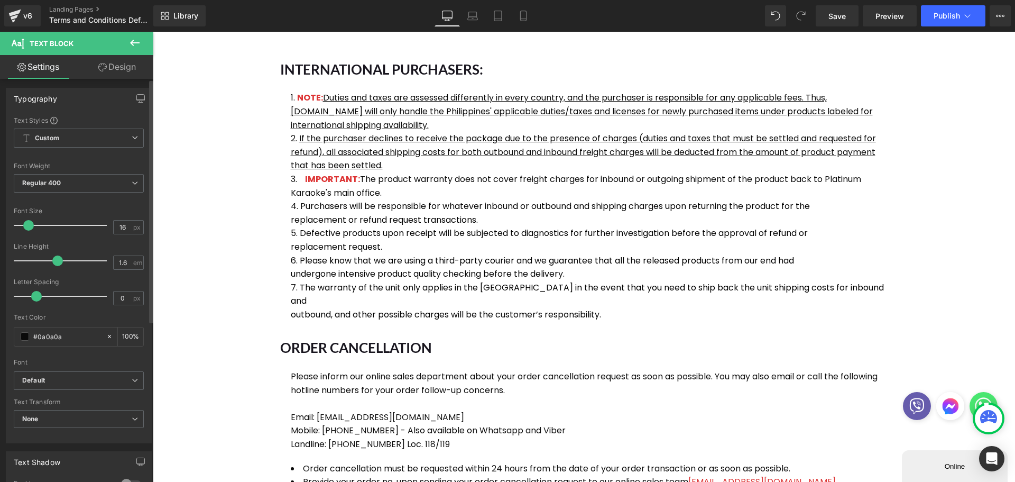
scroll to position [0, 0]
click at [128, 64] on link "Design" at bounding box center [117, 67] width 77 height 24
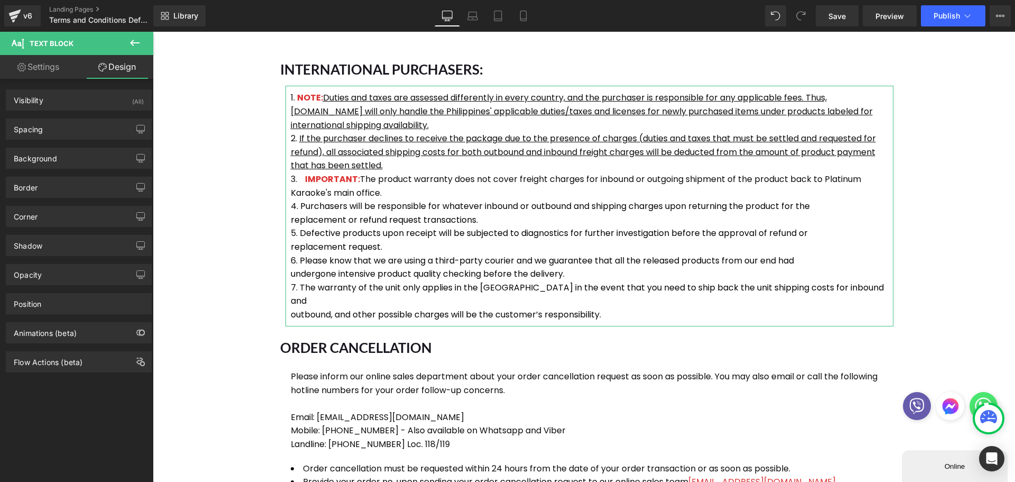
click at [27, 69] on link "Settings" at bounding box center [38, 67] width 77 height 24
type input "100"
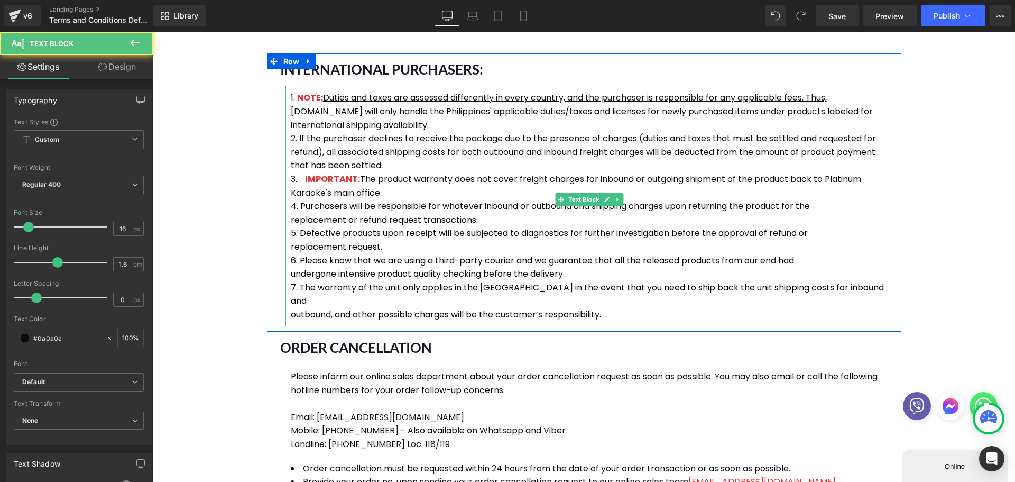
click at [391, 152] on li "If the purchaser declines to receive the package due to the presence of charges…" at bounding box center [589, 152] width 597 height 41
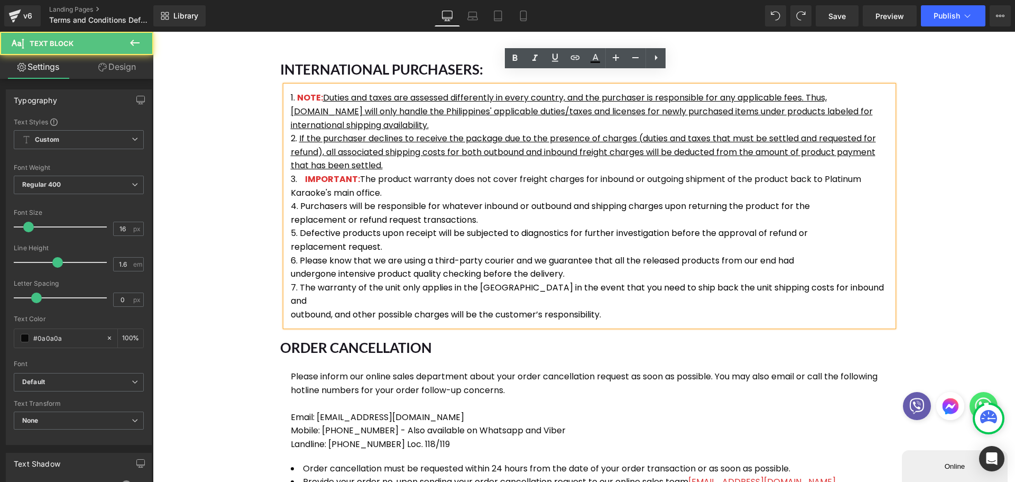
click at [402, 114] on u "Duties and taxes are assessed differently in every country, and the purchaser i…" at bounding box center [582, 110] width 582 height 39
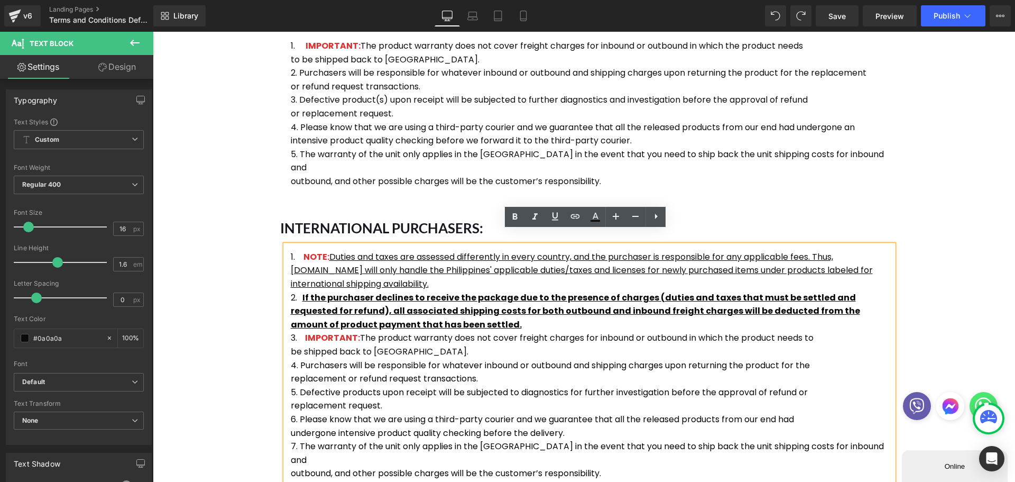
scroll to position [503, 0]
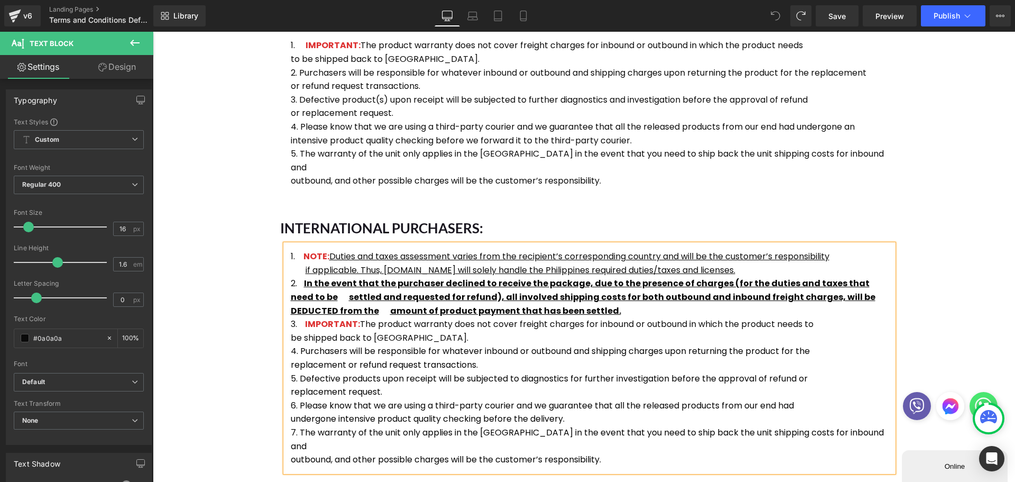
click at [346, 277] on strong "In the event that the purchaser declined to receive the package, due to the pre…" at bounding box center [580, 290] width 579 height 26
click at [329, 250] on span "Duties and taxes assessment varies from the recipient’s corresponding country a…" at bounding box center [579, 256] width 500 height 12
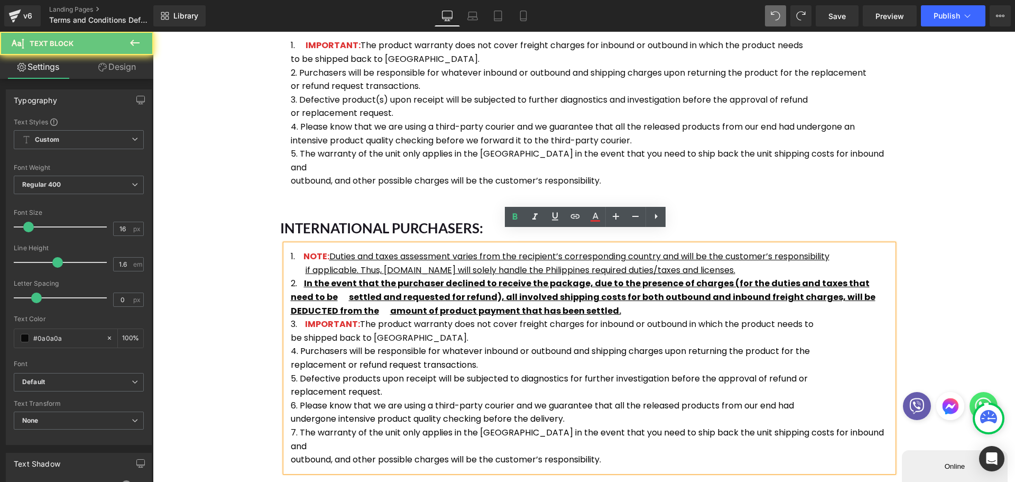
click at [306, 264] on span "if applicable. Thus, [DOMAIN_NAME] will solely handle the Philippines required …" at bounding box center [521, 270] width 430 height 12
click at [329, 250] on span "Duties and taxes assessment varies from the recipient’s corresponding country a…" at bounding box center [579, 256] width 500 height 12
drag, startPoint x: 329, startPoint y: 244, endPoint x: 768, endPoint y: 255, distance: 438.4
click at [768, 255] on li "NOTE: Duties and taxes assessment varies from the recipient’s corresponding cou…" at bounding box center [589, 263] width 597 height 27
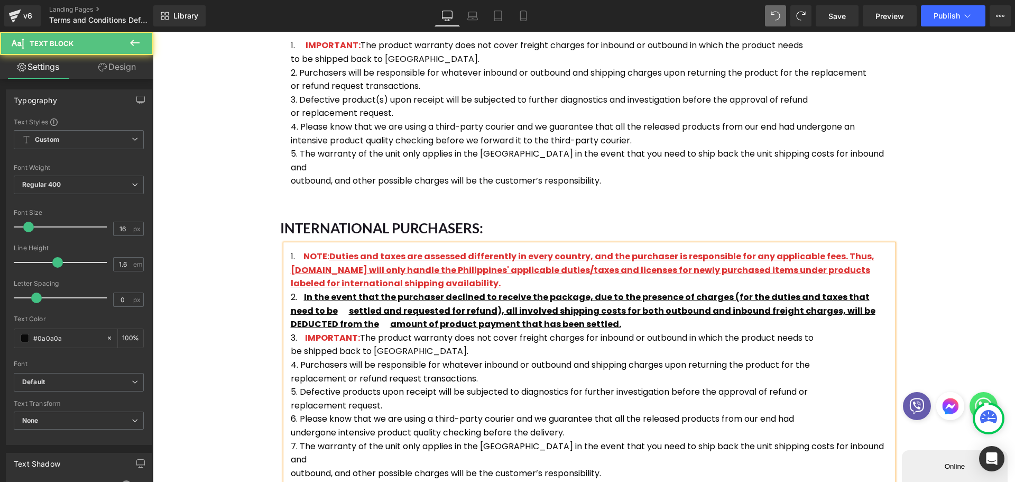
click at [285, 256] on div "NOTE: Duties and taxes are assessed differently in every country, and the purch…" at bounding box center [589, 364] width 608 height 241
drag, startPoint x: 334, startPoint y: 244, endPoint x: 497, endPoint y: 268, distance: 164.5
click at [497, 268] on li "NOTE: Duties and taxes are assessed differently in every country, and the purch…" at bounding box center [589, 270] width 597 height 41
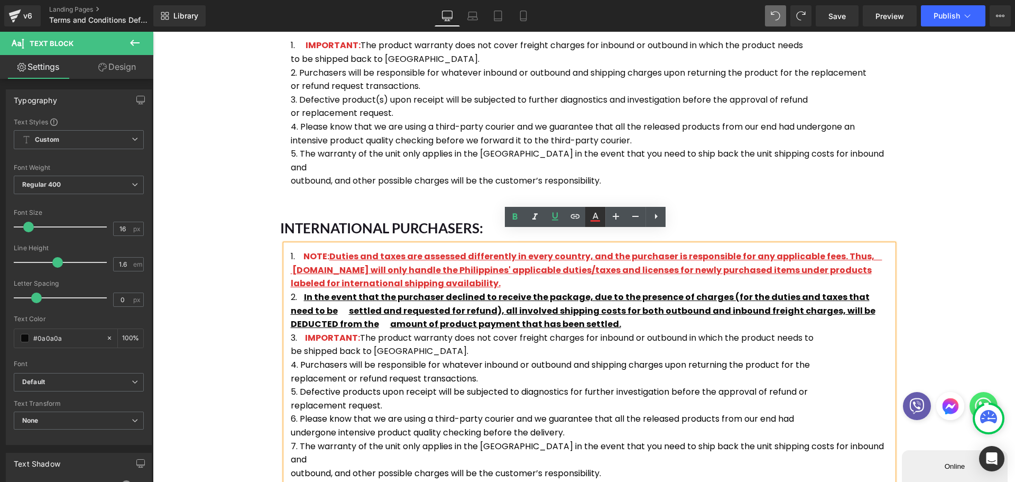
click at [597, 215] on icon at bounding box center [595, 216] width 13 height 13
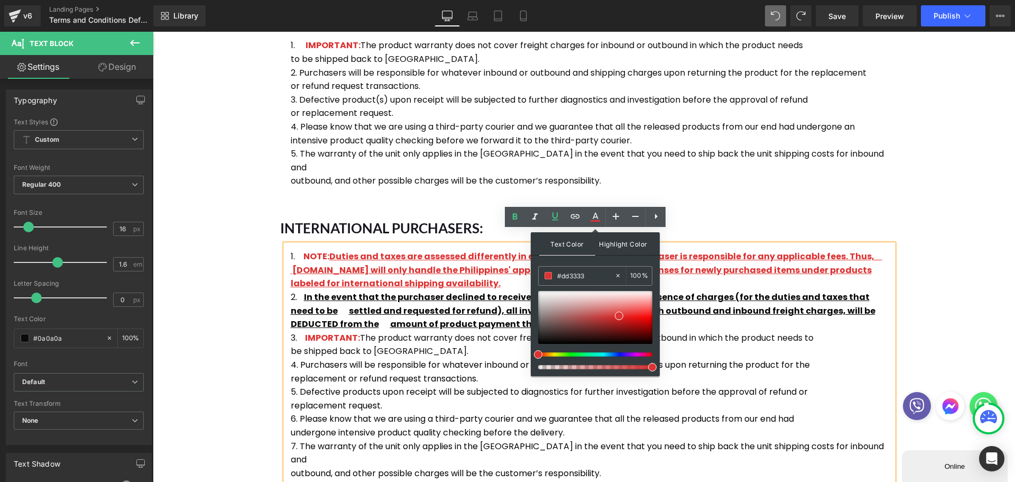
click at [620, 250] on span "Highlight Color" at bounding box center [623, 243] width 56 height 23
type input "#000000"
type input "100"
drag, startPoint x: 689, startPoint y: 373, endPoint x: 529, endPoint y: 348, distance: 162.1
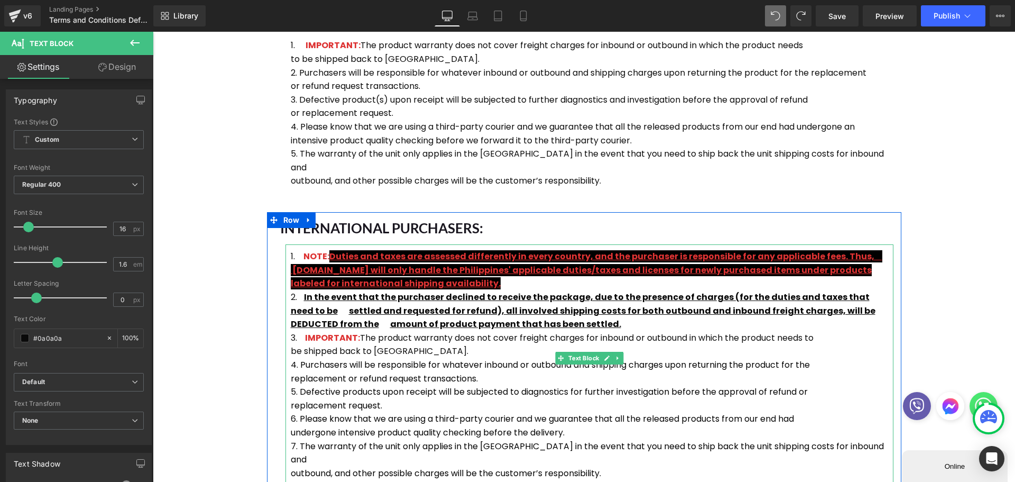
click at [374, 257] on u "Duties and taxes are assessed differently in every country, and the purchaser i…" at bounding box center [587, 269] width 592 height 39
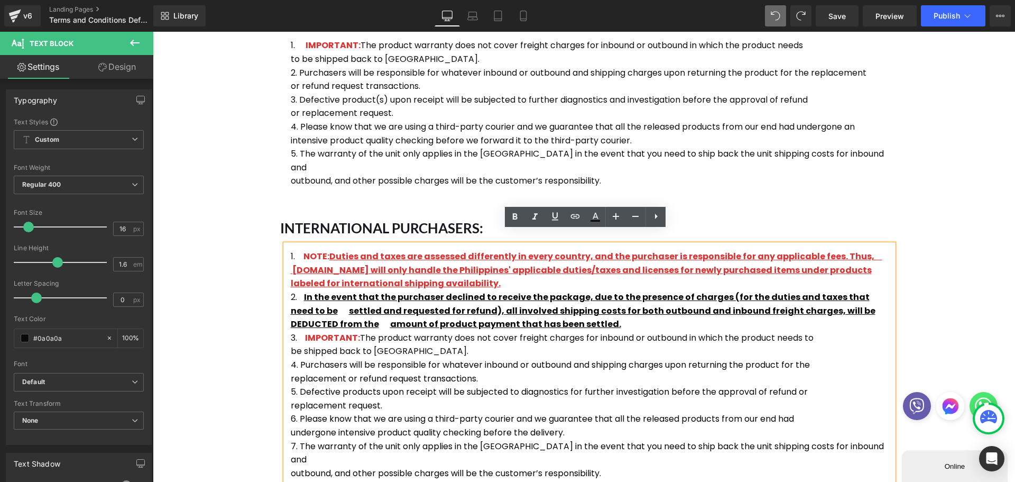
drag, startPoint x: 327, startPoint y: 243, endPoint x: 491, endPoint y: 269, distance: 165.9
click at [491, 269] on li "NOTE: Duties and taxes are assessed differently in every country, and the purch…" at bounding box center [589, 270] width 597 height 41
click at [592, 216] on icon at bounding box center [595, 216] width 13 height 13
type input "100"
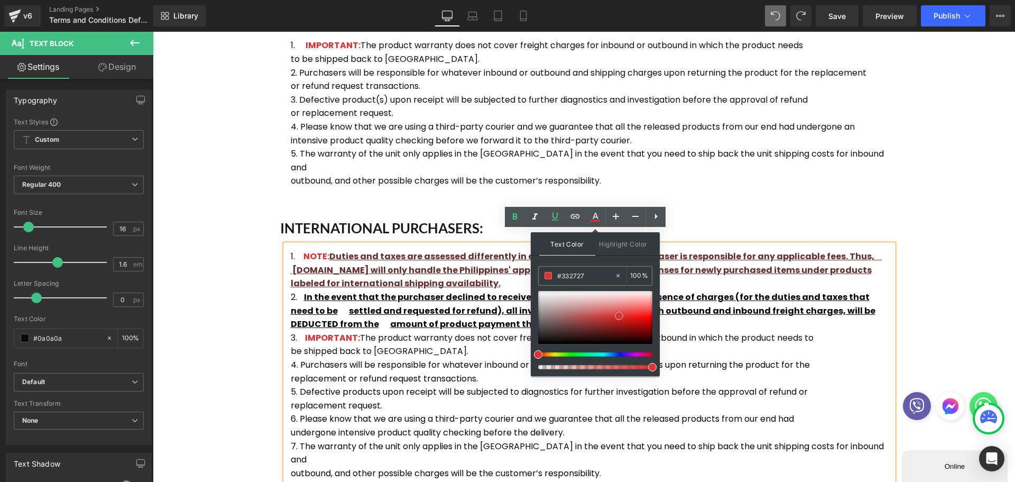
type input "#221f1f"
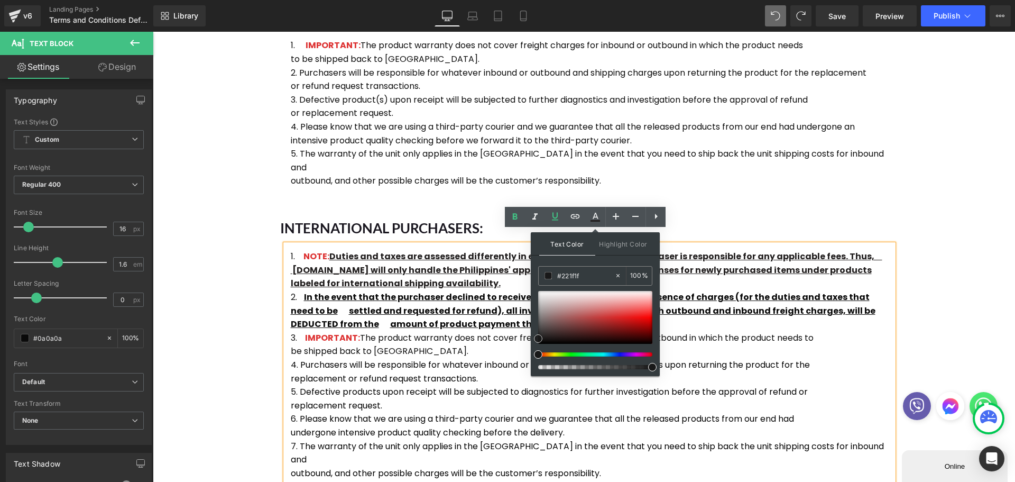
drag, startPoint x: 771, startPoint y: 348, endPoint x: 513, endPoint y: 355, distance: 257.5
click at [557, 218] on icon at bounding box center [555, 216] width 13 height 13
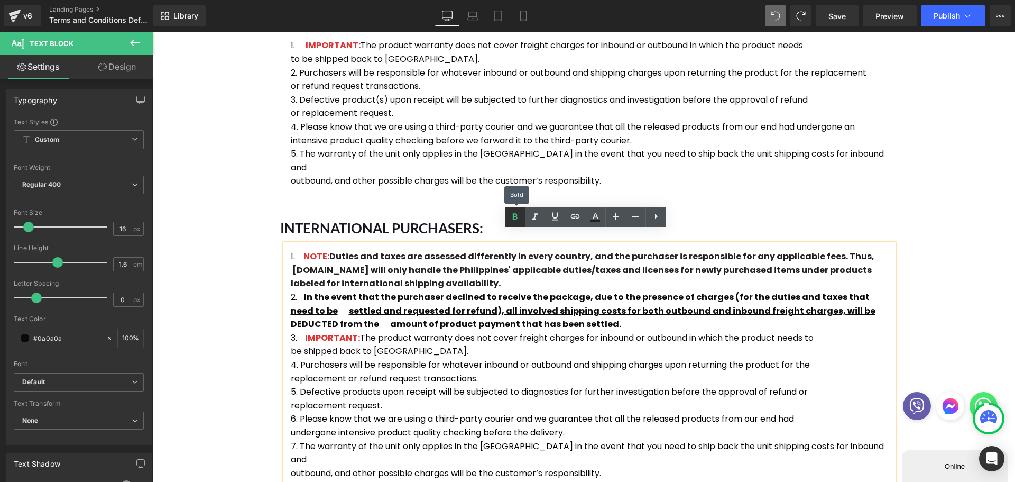
click at [514, 217] on icon at bounding box center [515, 216] width 5 height 6
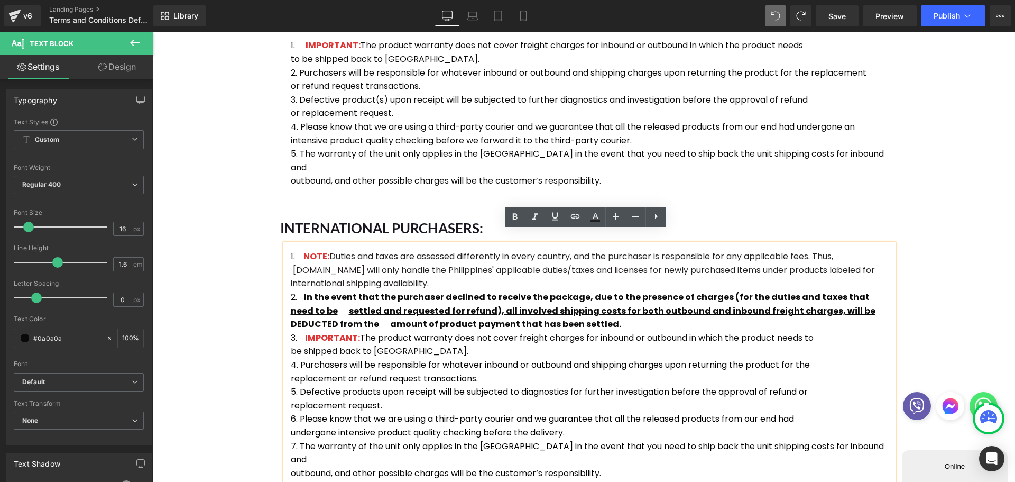
click at [352, 265] on span "Duties and taxes are assessed differently in every country, and the purchaser i…" at bounding box center [583, 269] width 584 height 39
click at [291, 257] on span "Duties and taxes are assessed differently in every country, and the purchaser i…" at bounding box center [583, 269] width 584 height 39
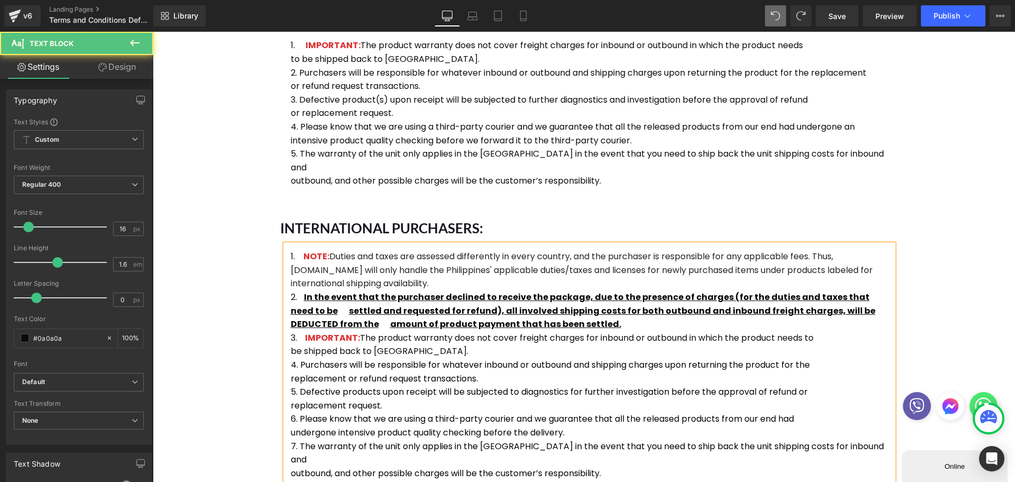
click at [292, 258] on span "Duties and taxes are assessed differently in every country, and the purchaser i…" at bounding box center [582, 269] width 582 height 39
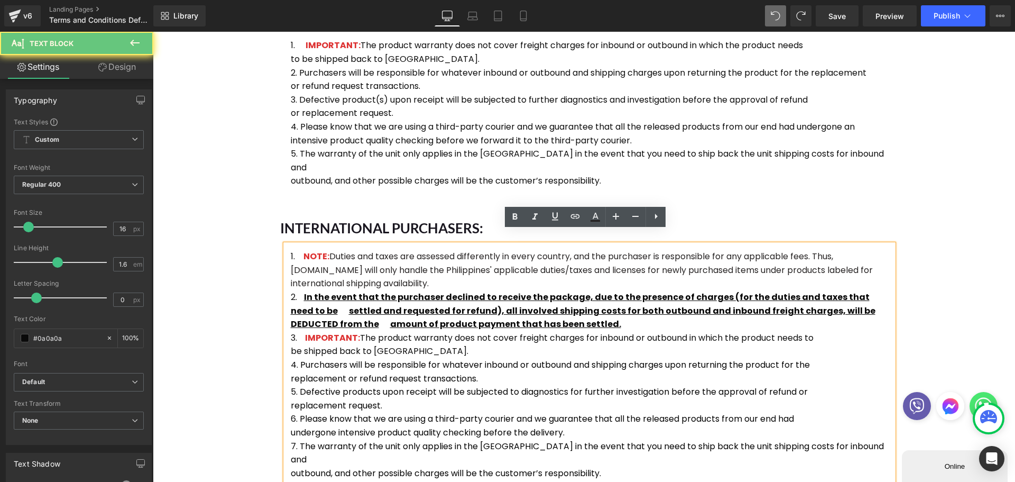
click at [285, 255] on div "NOTE: Duties and taxes are assessed differently in every country, and the purch…" at bounding box center [589, 364] width 608 height 241
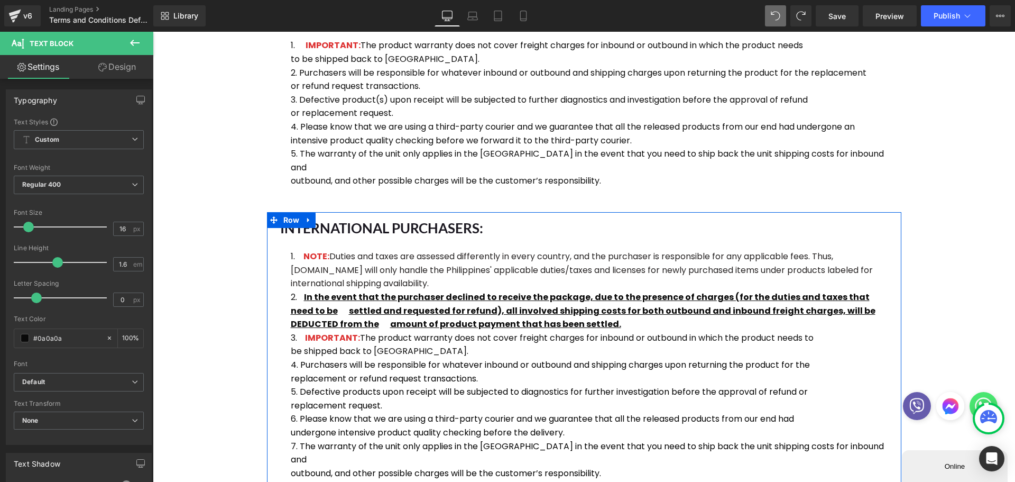
click at [275, 267] on div "INTERNATIONAL PURCHASERS: Heading NOTE: Duties and taxes are assessed different…" at bounding box center [584, 348] width 634 height 273
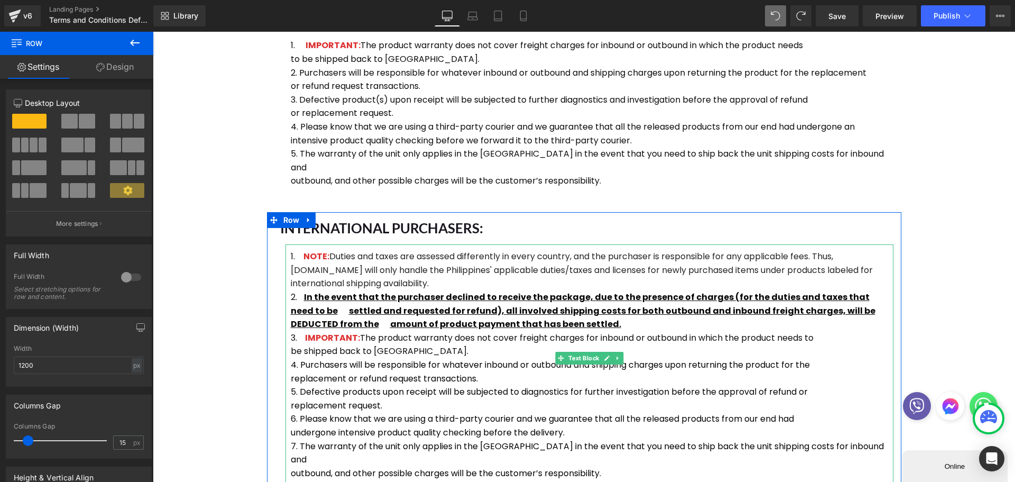
click at [294, 251] on span "Duties and taxes are assessed differently in every country, and the purchaser i…" at bounding box center [582, 269] width 582 height 39
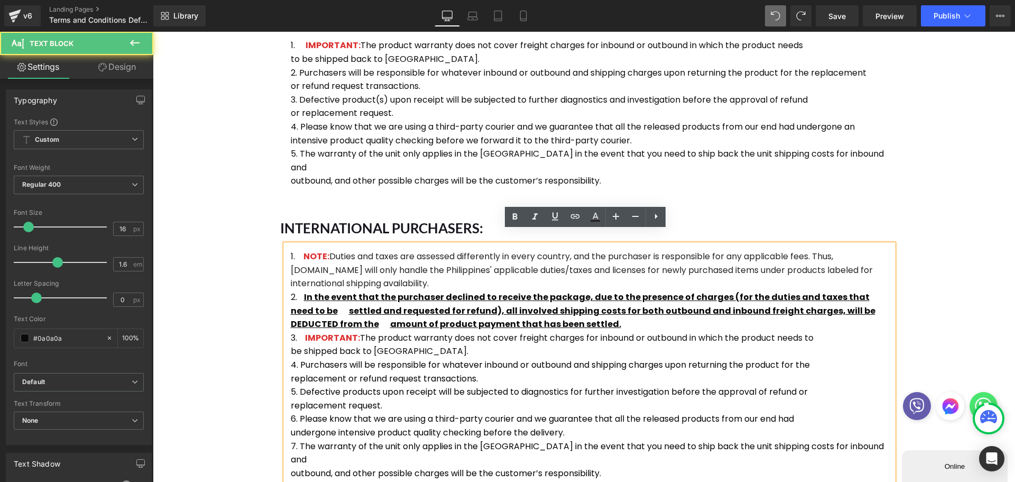
click at [364, 244] on div "NOTE: Duties and taxes are assessed differently in every country, and the purch…" at bounding box center [589, 364] width 608 height 241
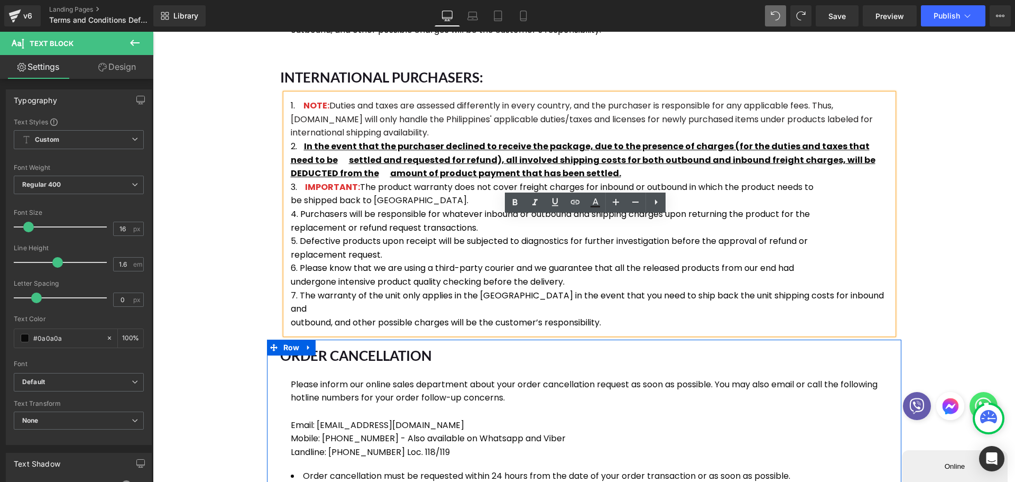
scroll to position [662, 0]
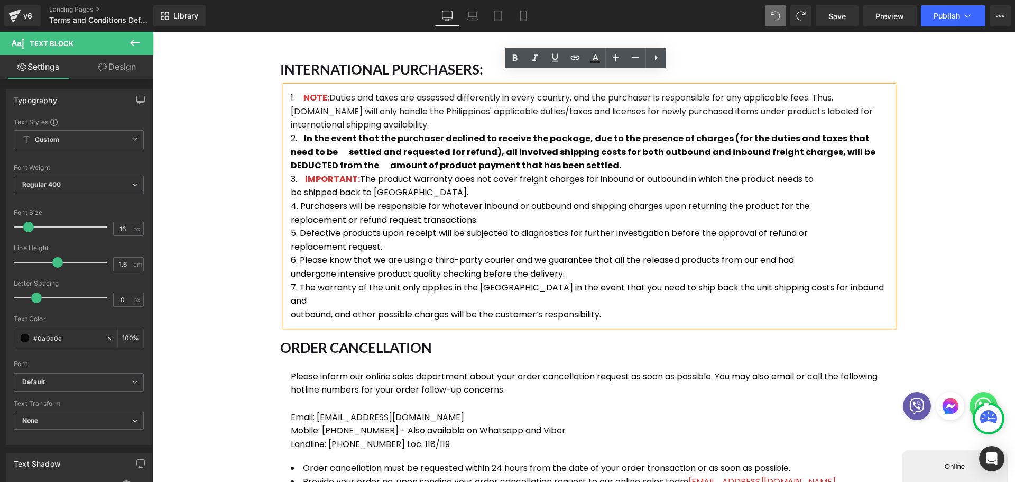
click at [651, 298] on div "NOTE: Duties and taxes are assessed differently in every country, and the purch…" at bounding box center [589, 206] width 608 height 241
click at [285, 295] on div "NOTE: Duties and taxes are assessed differently in every country, and the purch…" at bounding box center [589, 206] width 608 height 241
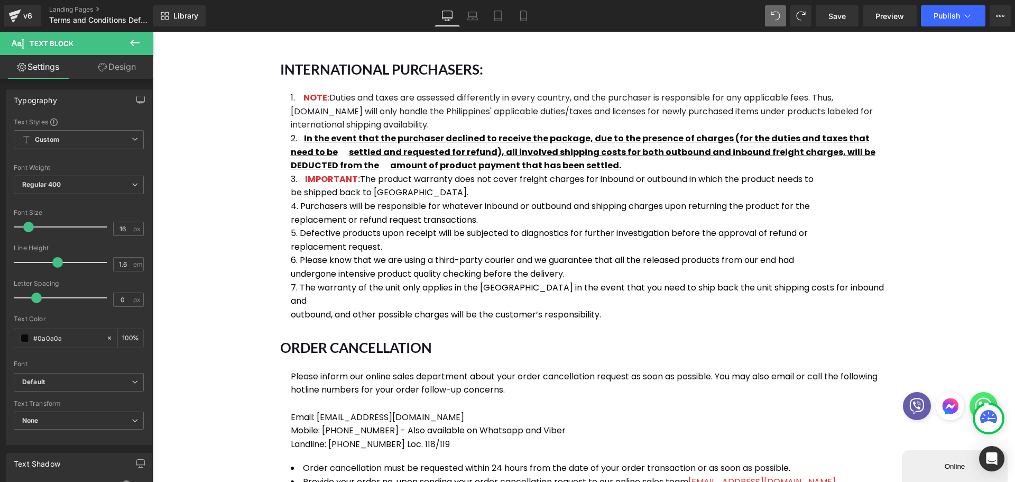
click at [123, 73] on link "Design" at bounding box center [117, 67] width 77 height 24
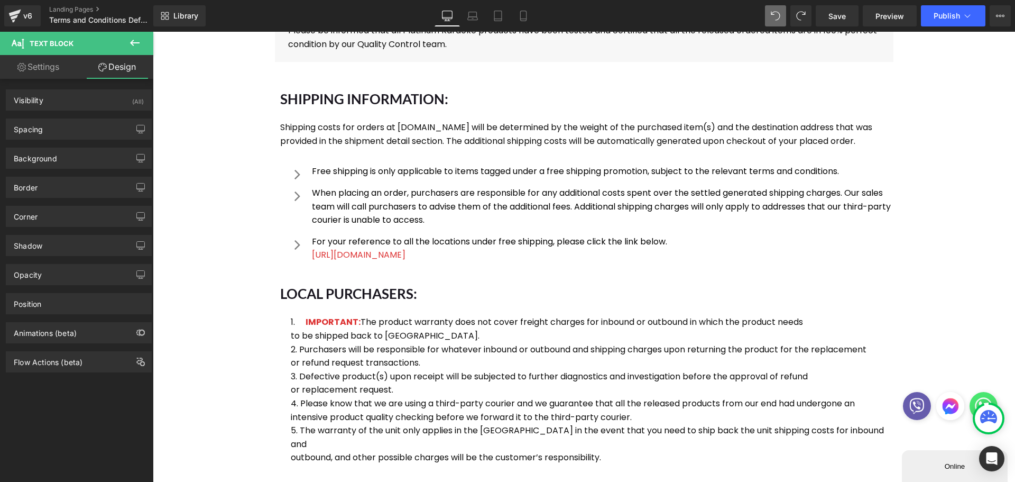
scroll to position [0, 0]
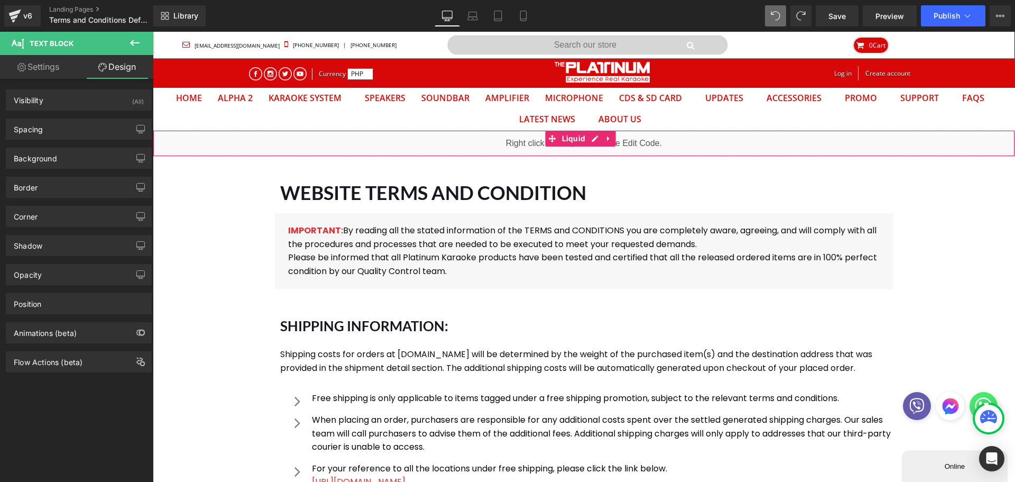
click at [431, 145] on div "Liquid" at bounding box center [584, 143] width 862 height 26
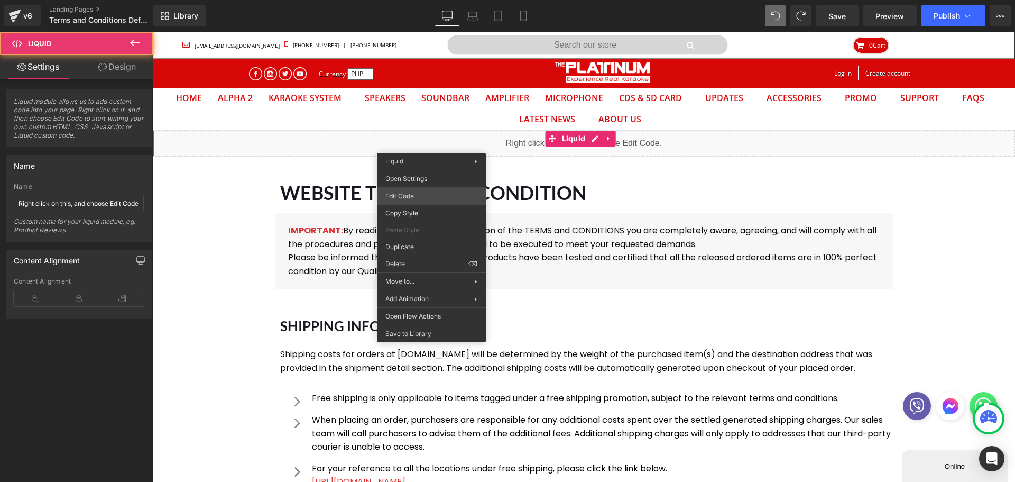
click at [432, 0] on div "Row You are previewing how the will restyle your page. You can not edit Element…" at bounding box center [507, 0] width 1015 height 0
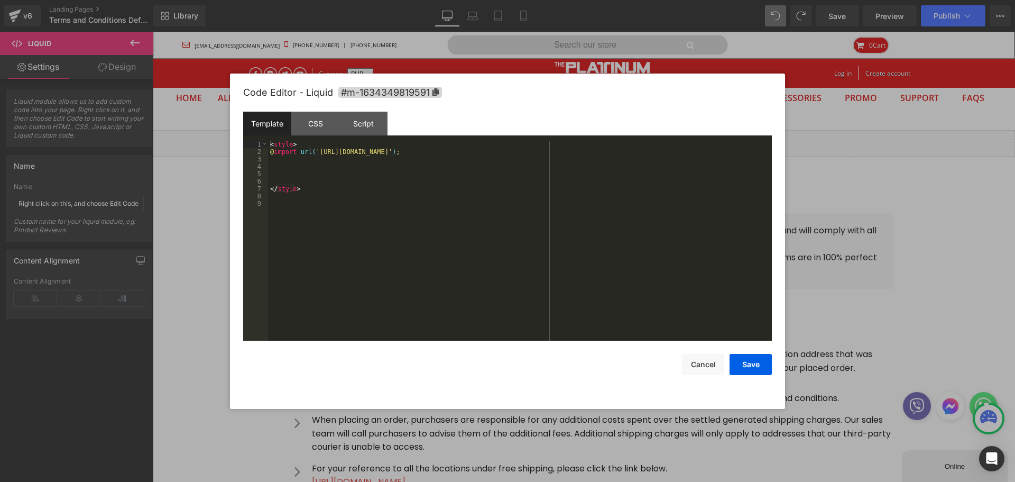
click at [378, 197] on div "< style > @ import url( '[URL][DOMAIN_NAME]' ) ; </ style >" at bounding box center [520, 248] width 504 height 215
click at [313, 123] on div "CSS" at bounding box center [315, 124] width 48 height 24
click at [357, 123] on div "Script" at bounding box center [363, 124] width 48 height 24
click at [285, 122] on div "Template" at bounding box center [267, 124] width 48 height 24
click at [694, 358] on button "Cancel" at bounding box center [703, 364] width 42 height 21
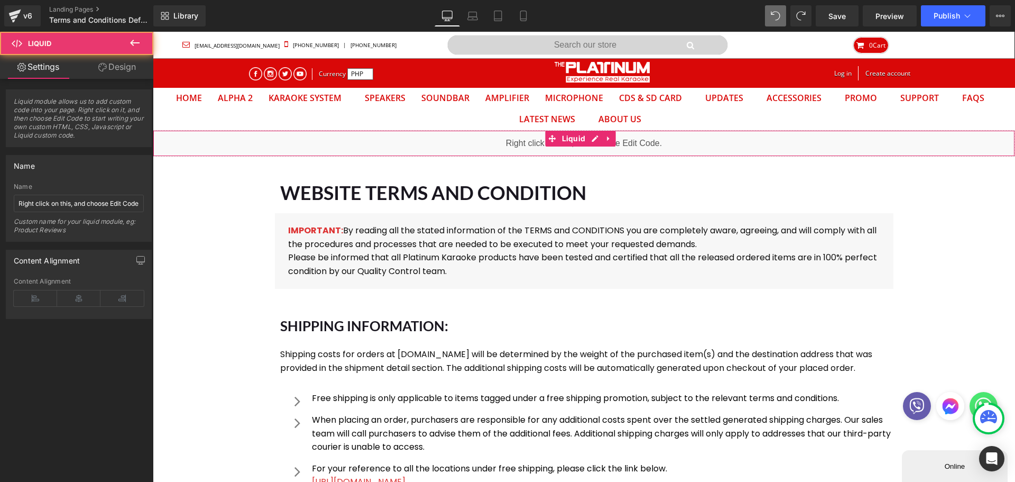
click at [416, 145] on div "Liquid" at bounding box center [584, 143] width 862 height 26
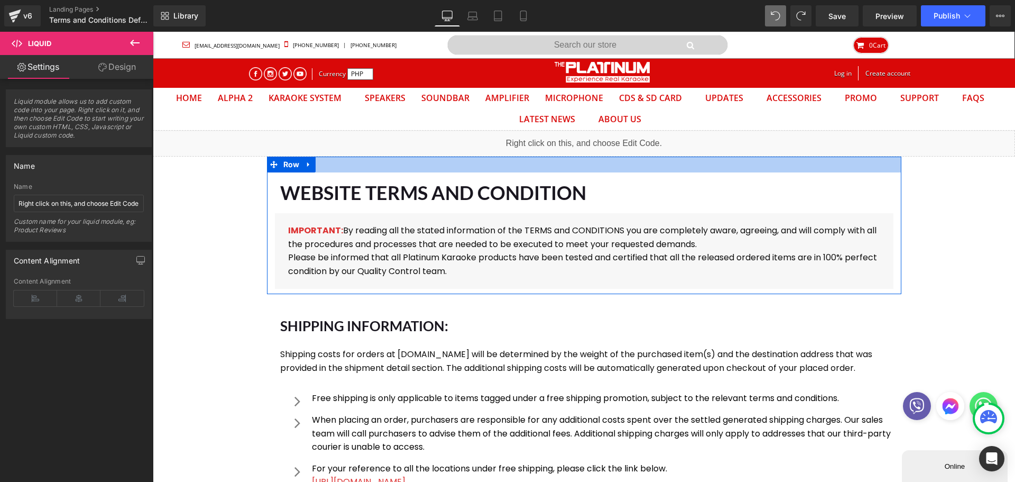
click at [346, 164] on div at bounding box center [584, 164] width 634 height 16
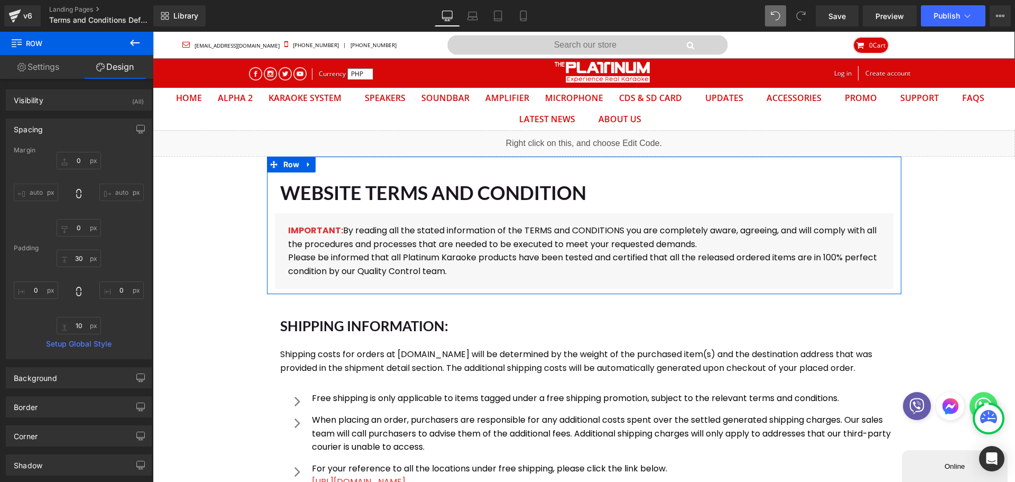
click at [23, 64] on icon at bounding box center [21, 67] width 8 height 8
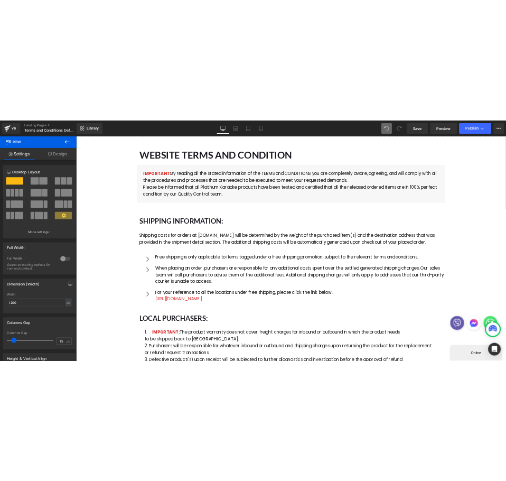
scroll to position [106, 0]
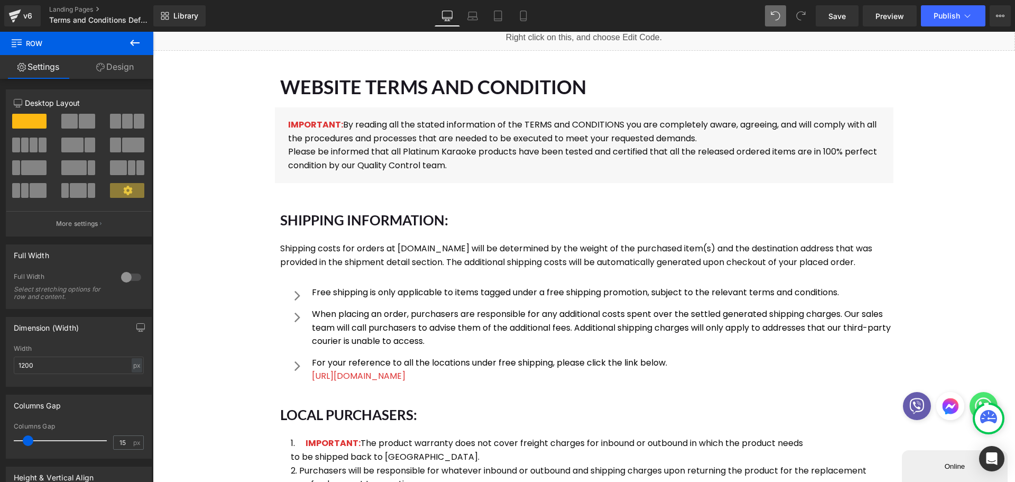
click at [300, 82] on h1 "WEBSITE TERMS AND CONDITION" at bounding box center [586, 87] width 613 height 31
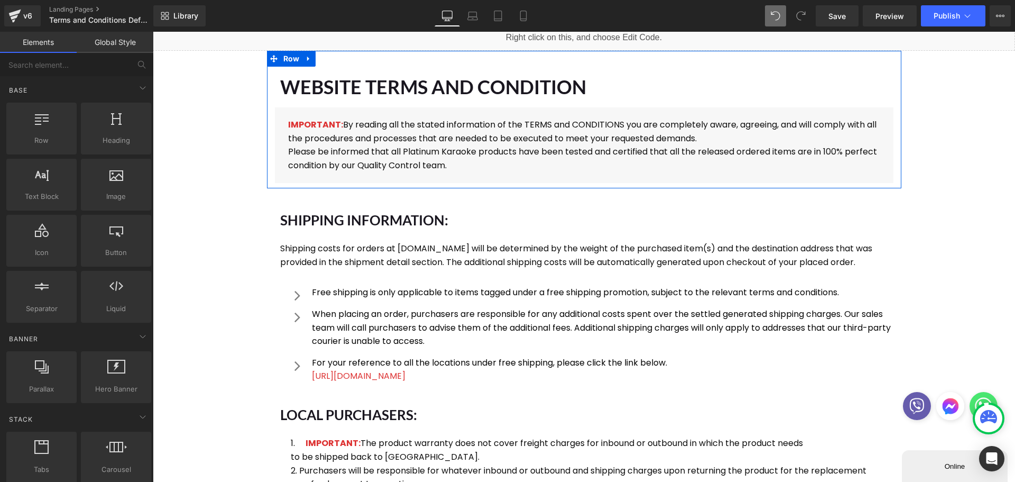
click at [413, 93] on h1 "WEBSITE TERMS AND CONDITION" at bounding box center [586, 87] width 613 height 31
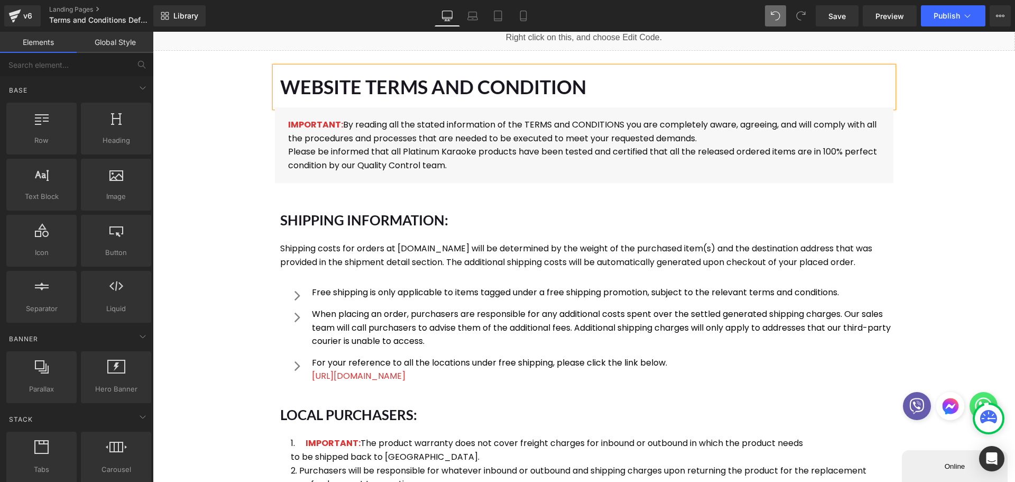
click at [413, 93] on h1 "WEBSITE TERMS AND CONDITION" at bounding box center [586, 87] width 613 height 31
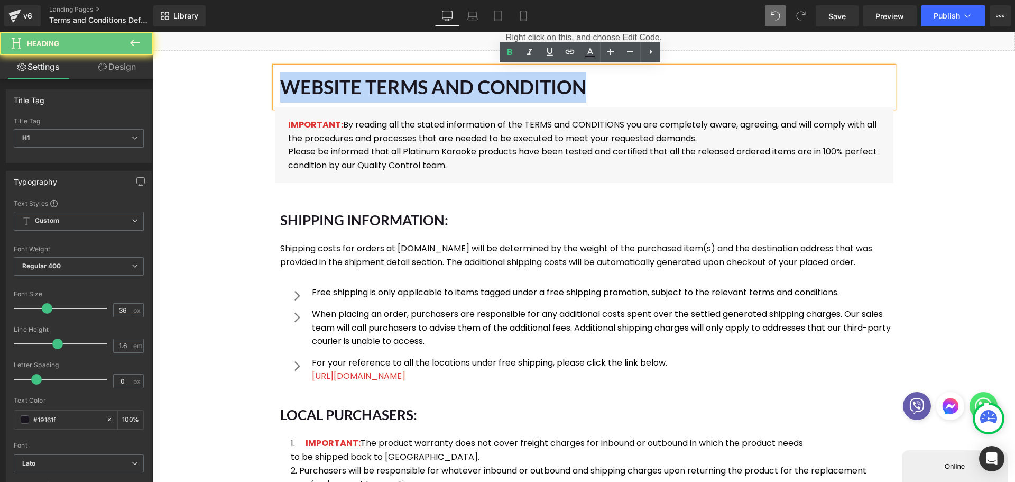
copy h1 "WEBSITE TERMS AND CONDITION"
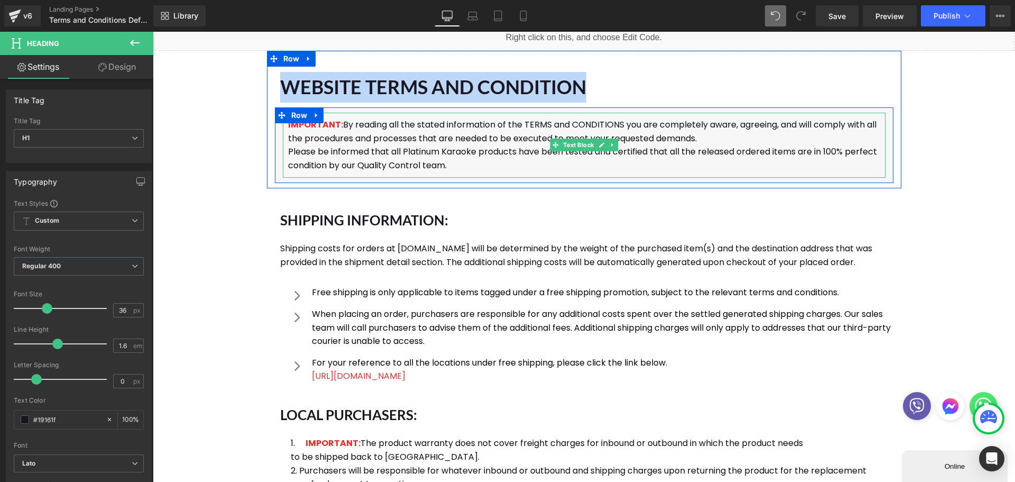
drag, startPoint x: 361, startPoint y: 141, endPoint x: 740, endPoint y: 167, distance: 379.9
click at [361, 141] on p "IMPORTANT: By reading all the stated information of the TERMS and CONDITIONS yo…" at bounding box center [584, 131] width 592 height 27
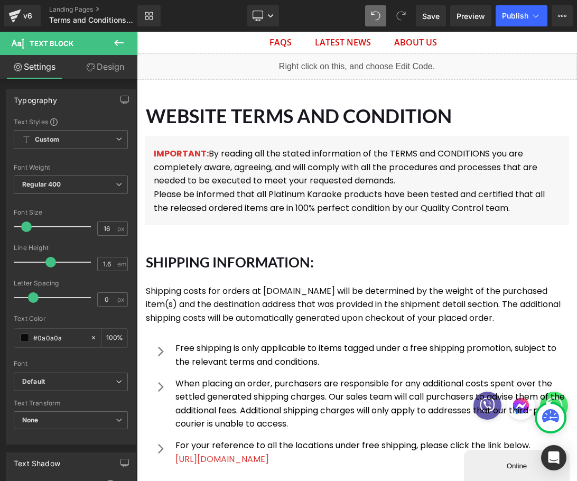
drag, startPoint x: 215, startPoint y: 117, endPoint x: 198, endPoint y: 116, distance: 17.0
click at [215, 117] on h1 "WEBSITE TERMS AND CONDITION" at bounding box center [357, 116] width 423 height 31
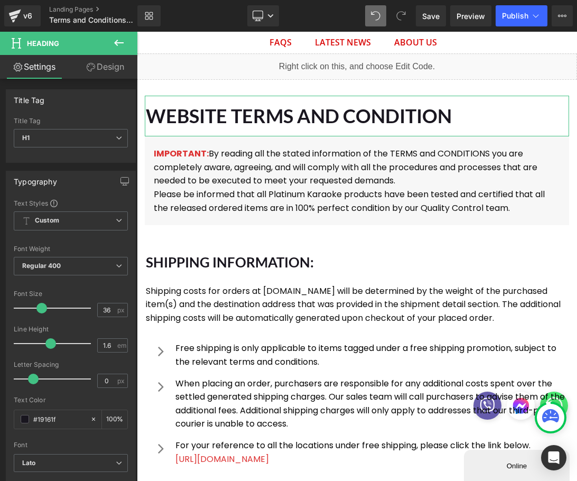
click at [167, 253] on h1 "SHIPPING INFORMATION:" at bounding box center [357, 263] width 423 height 22
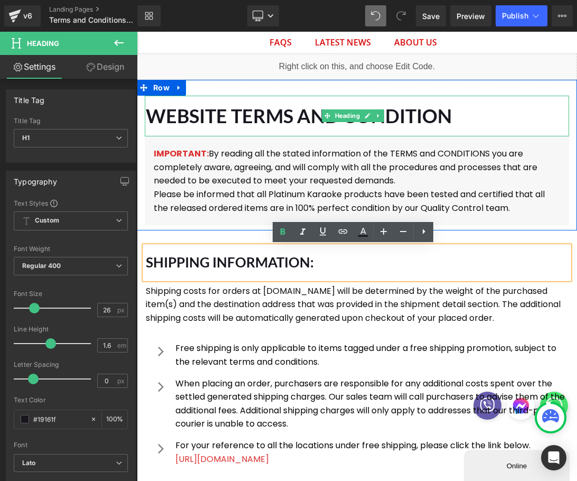
click at [206, 112] on h1 "WEBSITE TERMS AND CONDITION" at bounding box center [357, 116] width 423 height 31
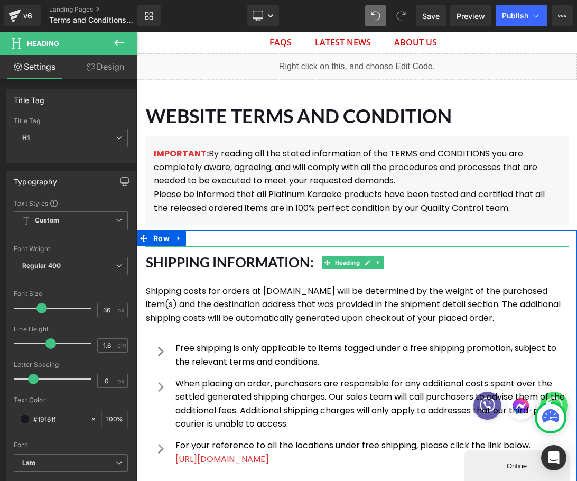
click at [204, 265] on h1 "SHIPPING INFORMATION:" at bounding box center [357, 263] width 423 height 22
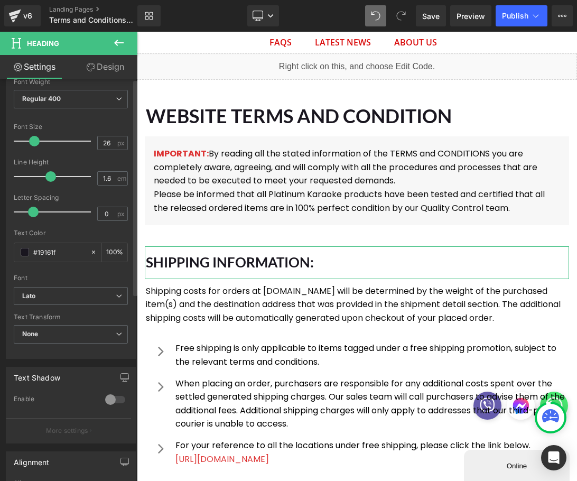
scroll to position [0, 0]
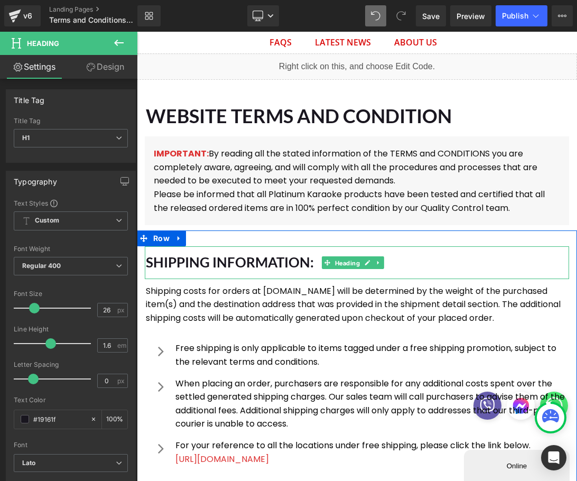
click at [347, 265] on span "Heading" at bounding box center [347, 263] width 29 height 13
click at [172, 266] on h1 "SHIPPING INFORMATION:" at bounding box center [357, 263] width 423 height 22
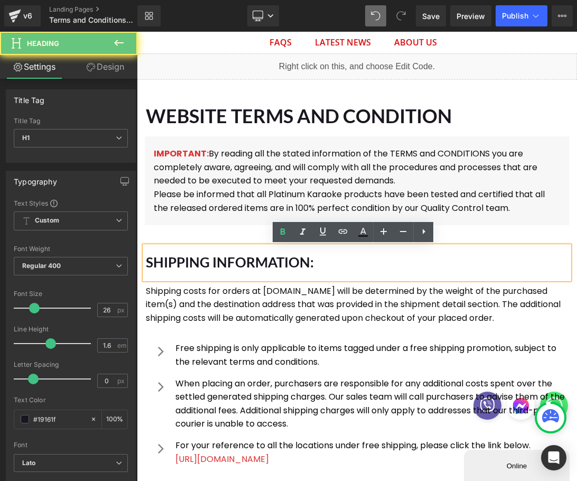
click at [386, 271] on h1 "SHIPPING INFORMATION:" at bounding box center [357, 263] width 423 height 22
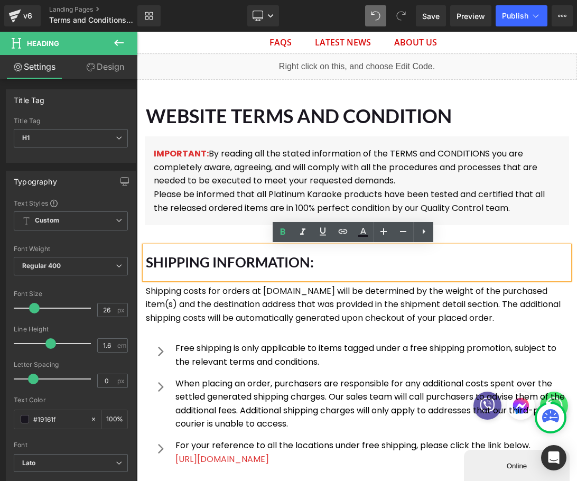
click at [346, 267] on h1 "SHIPPING INFORMATION:" at bounding box center [357, 263] width 423 height 22
click at [444, 267] on h1 "SHIPPING INFORMATION:" at bounding box center [357, 263] width 423 height 22
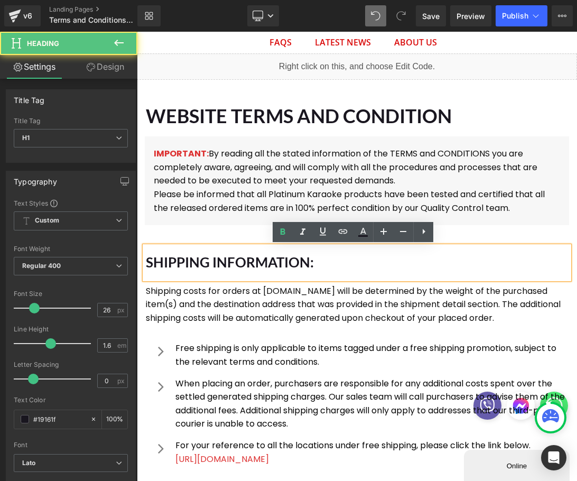
click at [355, 277] on div "SHIPPING INFORMATION:" at bounding box center [357, 262] width 424 height 33
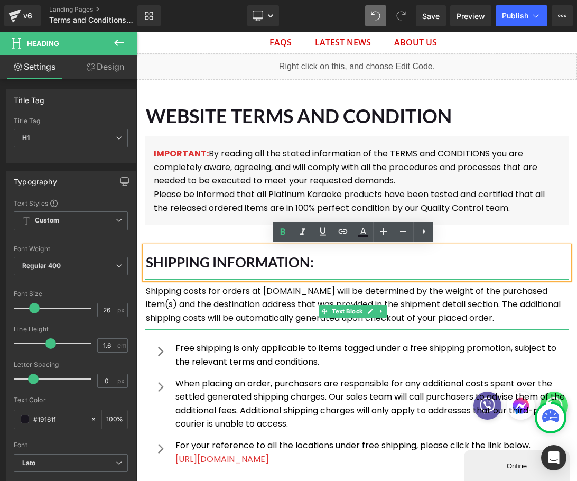
click at [279, 285] on p "Shipping costs for orders at [DOMAIN_NAME] will be determined by the weight of …" at bounding box center [357, 304] width 422 height 41
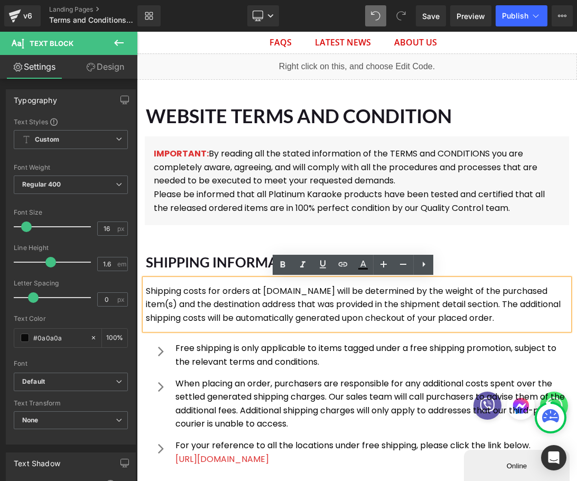
click at [255, 272] on h1 "SHIPPING INFORMATION:" at bounding box center [357, 263] width 423 height 22
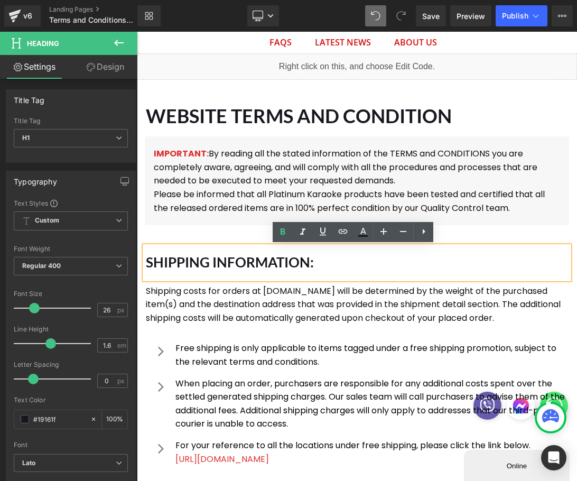
click at [229, 255] on h1 "SHIPPING INFORMATION:" at bounding box center [357, 263] width 423 height 22
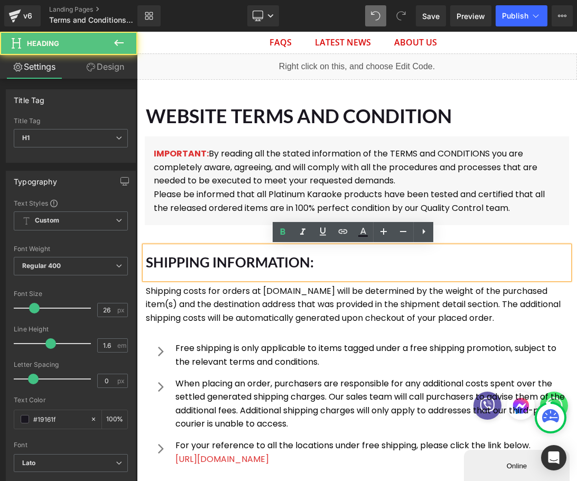
click at [338, 267] on h1 "SHIPPING INFORMATION:" at bounding box center [357, 263] width 423 height 22
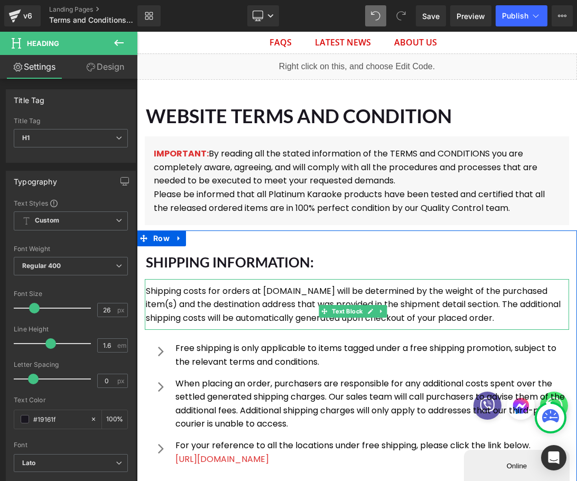
drag, startPoint x: 160, startPoint y: 298, endPoint x: 153, endPoint y: 293, distance: 8.5
click at [160, 298] on p "Shipping costs for orders at [DOMAIN_NAME] will be determined by the weight of …" at bounding box center [357, 304] width 422 height 41
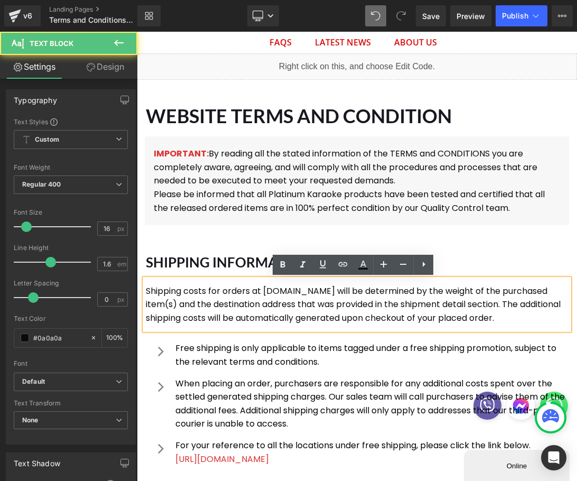
click at [152, 292] on p "Shipping costs for orders at [DOMAIN_NAME] will be determined by the weight of …" at bounding box center [357, 304] width 422 height 41
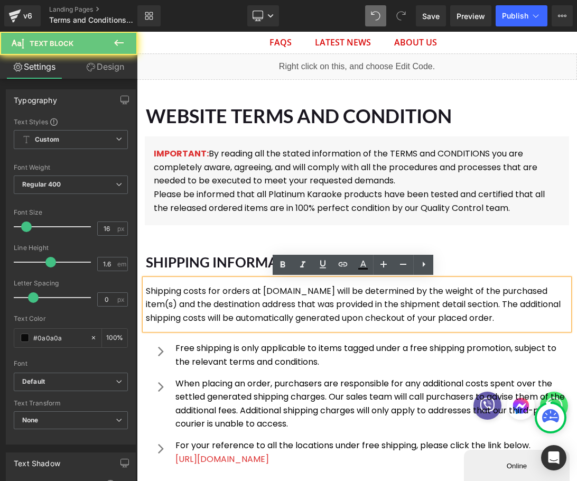
copy p "Shipping costs for orders at [DOMAIN_NAME] will be determined by the weight of …"
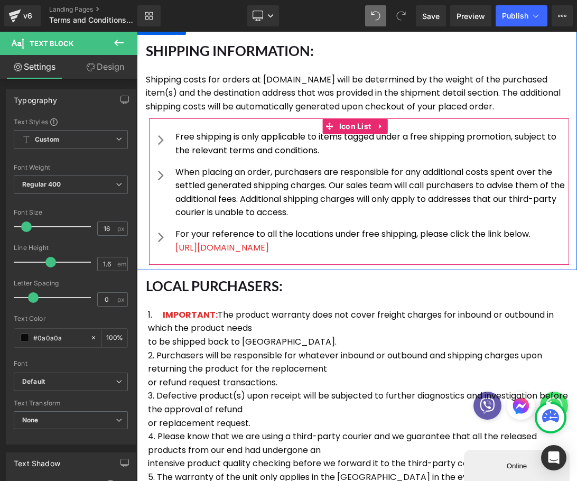
click at [184, 146] on div "Free shipping is only applicable to items tagged under a free shipping promotio…" at bounding box center [371, 143] width 396 height 27
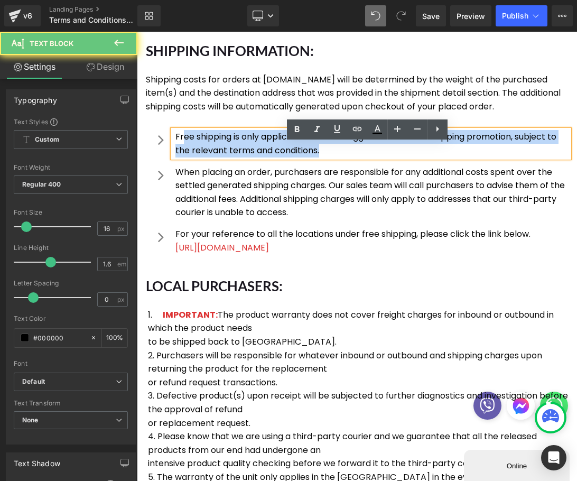
click at [182, 150] on p "Free shipping is only applicable to items tagged under a free shipping promotio…" at bounding box center [373, 143] width 394 height 27
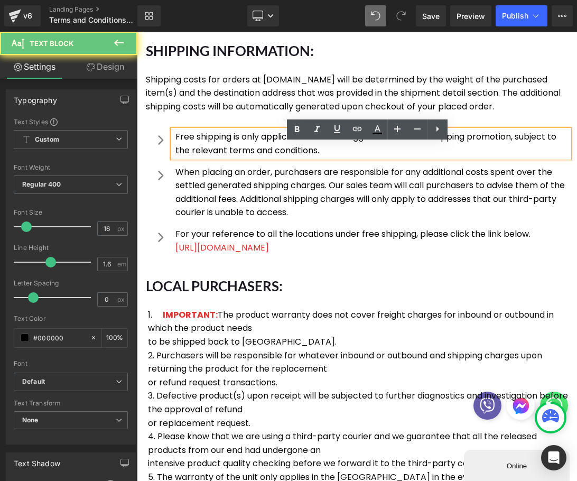
click at [183, 150] on p "Free shipping is only applicable to items tagged under a free shipping promotio…" at bounding box center [373, 143] width 394 height 27
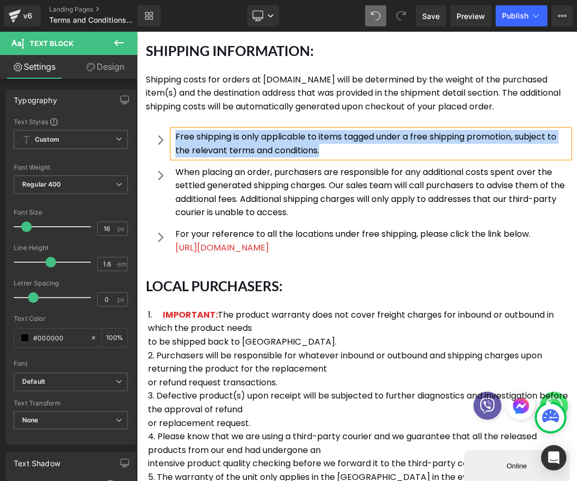
copy p "Free shipping is only applicable to items tagged under a free shipping promotio…"
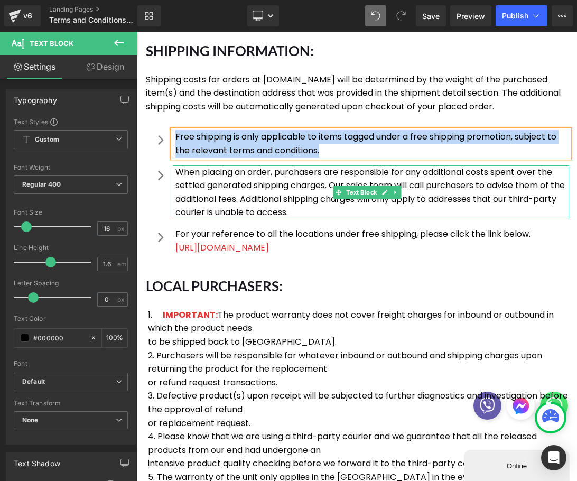
click at [181, 196] on p "When placing an order, purchasers are responsible for any additional costs spen…" at bounding box center [373, 192] width 394 height 54
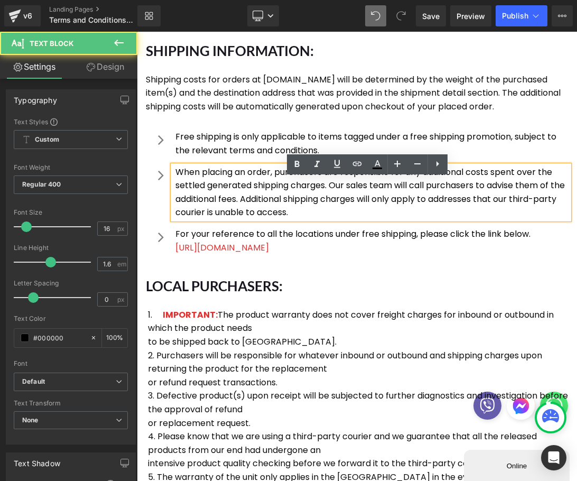
click at [182, 186] on p "When placing an order, purchasers are responsible for any additional costs spen…" at bounding box center [373, 192] width 394 height 54
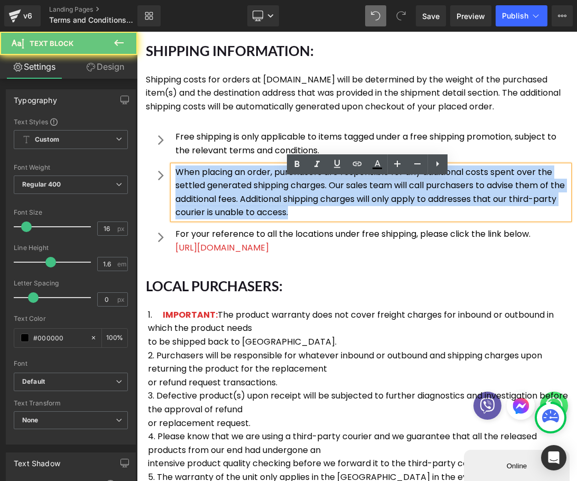
copy p "When placing an order, purchasers are responsible for any additional costs spen…"
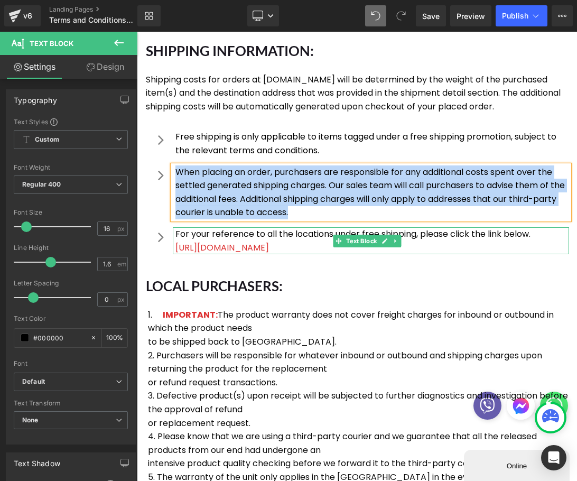
drag, startPoint x: 210, startPoint y: 247, endPoint x: 204, endPoint y: 249, distance: 6.7
click at [210, 241] on p "For your reference to all the locations under free shipping, please click the l…" at bounding box center [373, 234] width 394 height 14
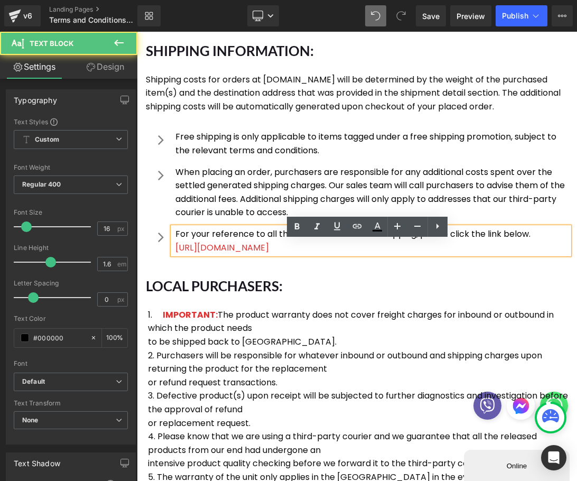
click at [177, 254] on font "[URL][DOMAIN_NAME]" at bounding box center [223, 248] width 94 height 12
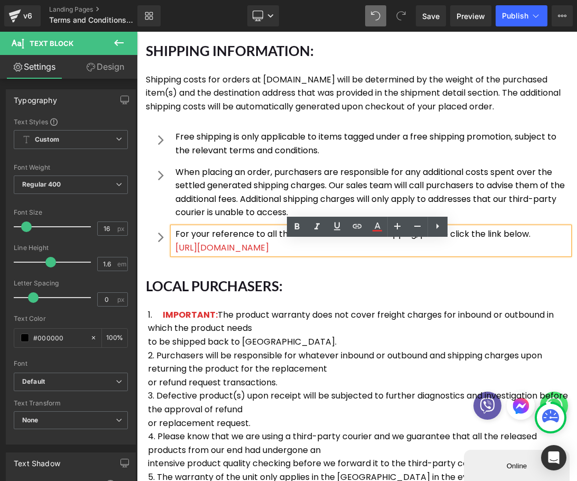
click at [269, 254] on font "[URL][DOMAIN_NAME]" at bounding box center [223, 248] width 94 height 12
drag, startPoint x: 448, startPoint y: 262, endPoint x: 177, endPoint y: 247, distance: 271.6
click at [177, 247] on div "For your reference to all the locations under free shipping, please click the l…" at bounding box center [371, 240] width 396 height 27
copy div "For your reference to all the locations under free shipping, please click the l…"
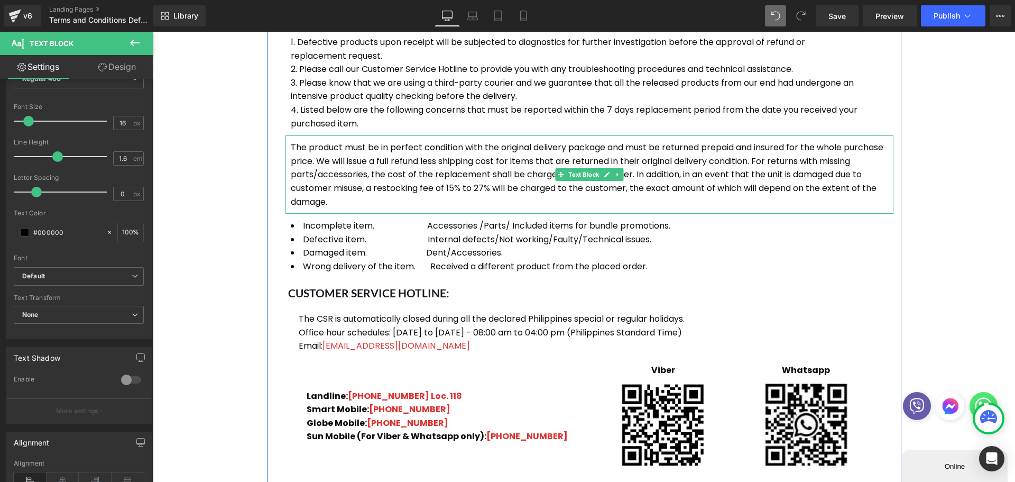
scroll to position [1269, 0]
